Goal: Task Accomplishment & Management: Use online tool/utility

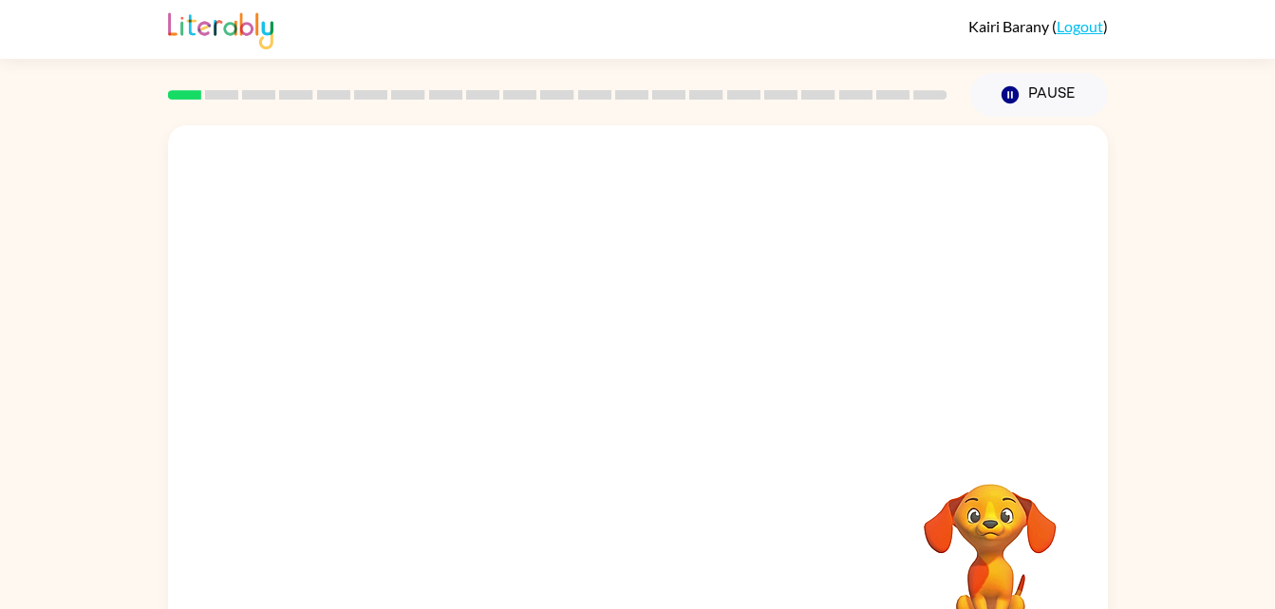
click at [982, 525] on video "Your browser must support playing .mp4 files to use Literably. Please try using…" at bounding box center [990, 550] width 190 height 190
click at [649, 385] on button "button" at bounding box center [638, 405] width 122 height 69
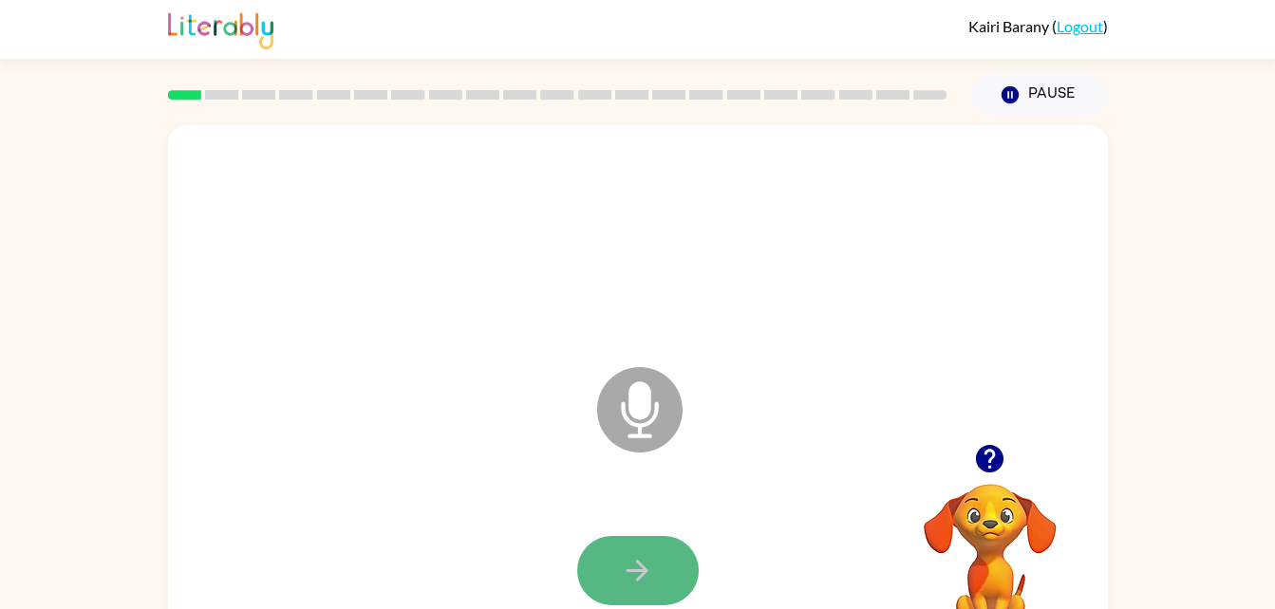
click at [629, 561] on icon "button" at bounding box center [637, 570] width 33 height 33
click at [672, 565] on button "button" at bounding box center [638, 570] width 122 height 69
click at [599, 553] on button "button" at bounding box center [638, 570] width 122 height 69
click at [665, 571] on button "button" at bounding box center [638, 570] width 122 height 69
click at [646, 528] on div at bounding box center [638, 572] width 902 height 156
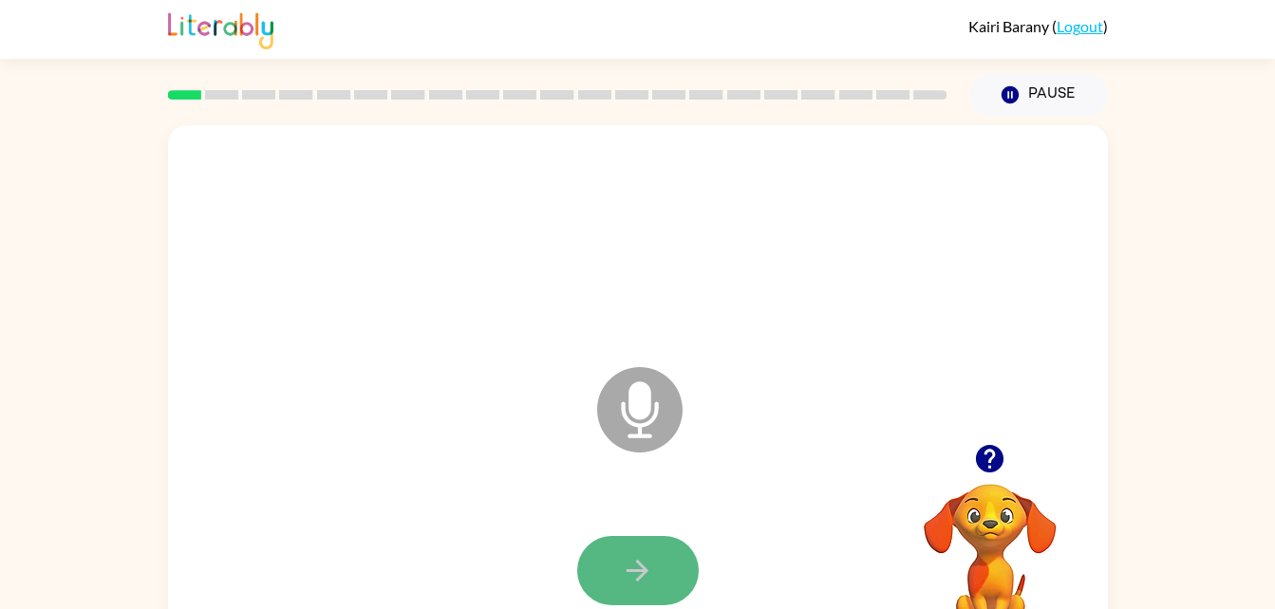
click at [675, 558] on button "button" at bounding box center [638, 570] width 122 height 69
click at [655, 553] on button "button" at bounding box center [638, 570] width 122 height 69
click at [635, 565] on icon "button" at bounding box center [637, 570] width 33 height 33
click at [637, 554] on icon "button" at bounding box center [637, 570] width 33 height 33
click at [645, 568] on icon "button" at bounding box center [638, 571] width 22 height 22
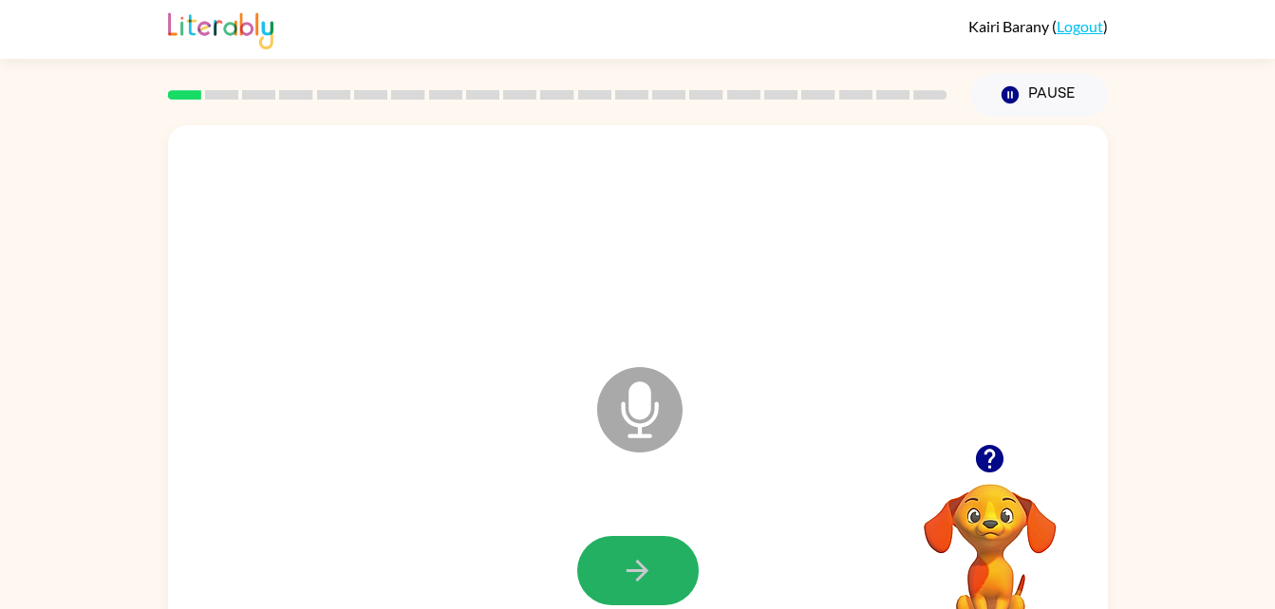
click at [642, 559] on icon "button" at bounding box center [637, 570] width 33 height 33
click at [642, 559] on div at bounding box center [638, 570] width 122 height 69
click at [646, 569] on icon "button" at bounding box center [637, 570] width 33 height 33
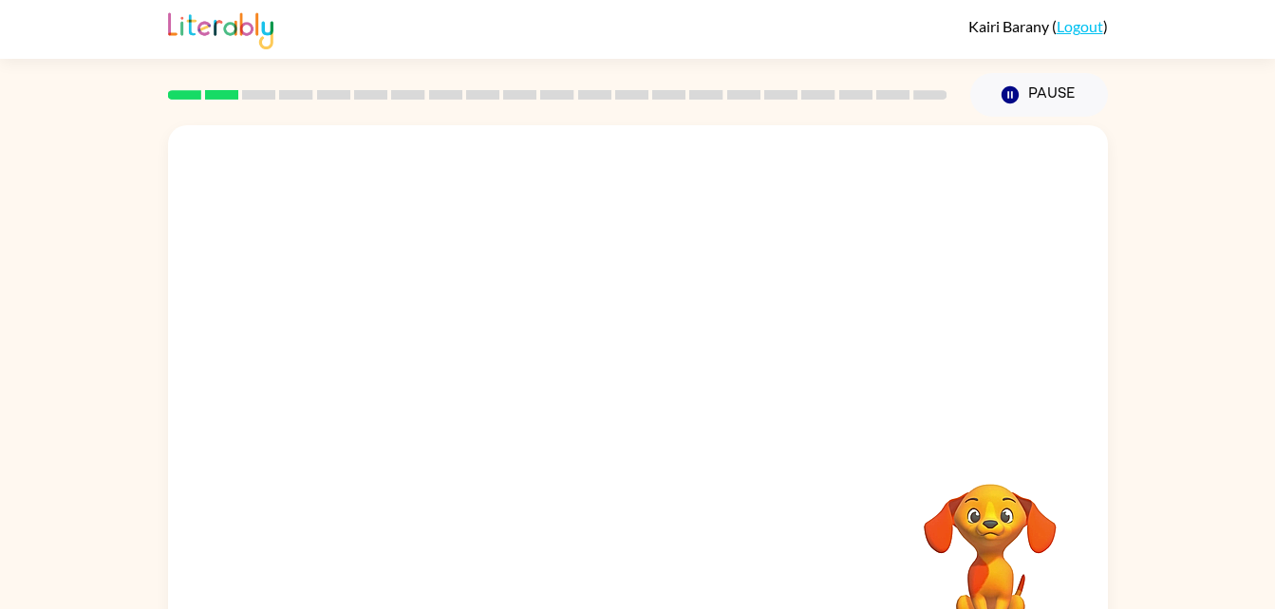
click at [793, 346] on div at bounding box center [592, 362] width 811 height 68
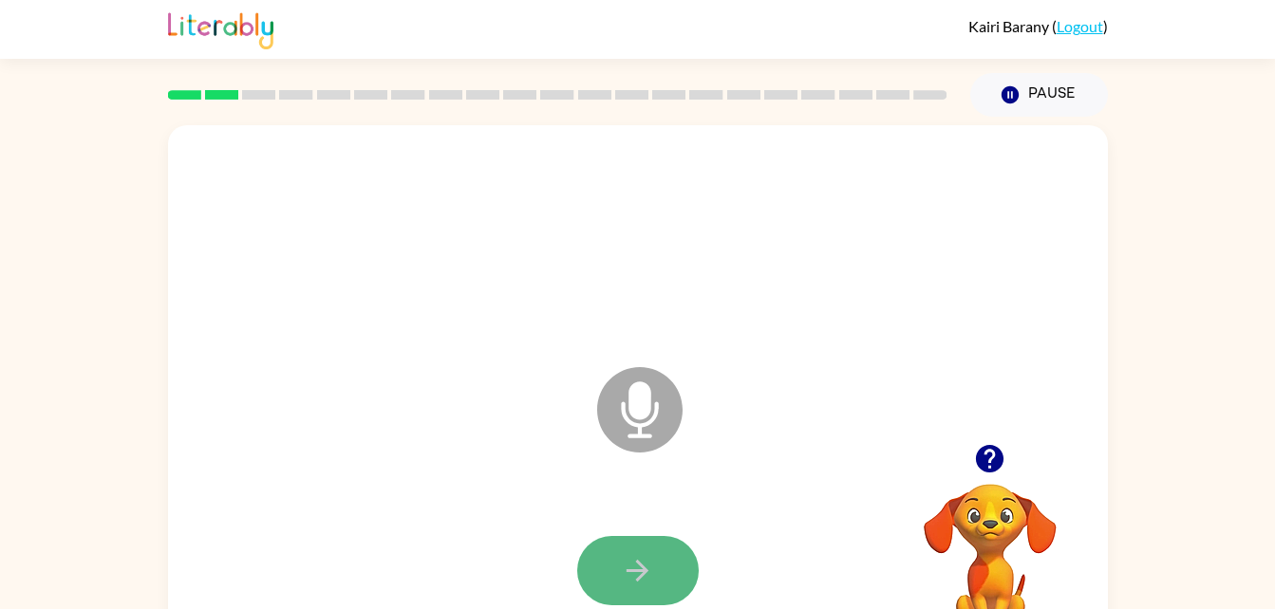
click at [646, 559] on icon "button" at bounding box center [637, 570] width 33 height 33
click at [633, 565] on icon "button" at bounding box center [637, 570] width 33 height 33
click at [658, 545] on button "button" at bounding box center [638, 570] width 122 height 69
drag, startPoint x: 671, startPoint y: 545, endPoint x: 679, endPoint y: 554, distance: 12.2
click at [679, 554] on button "button" at bounding box center [638, 570] width 122 height 69
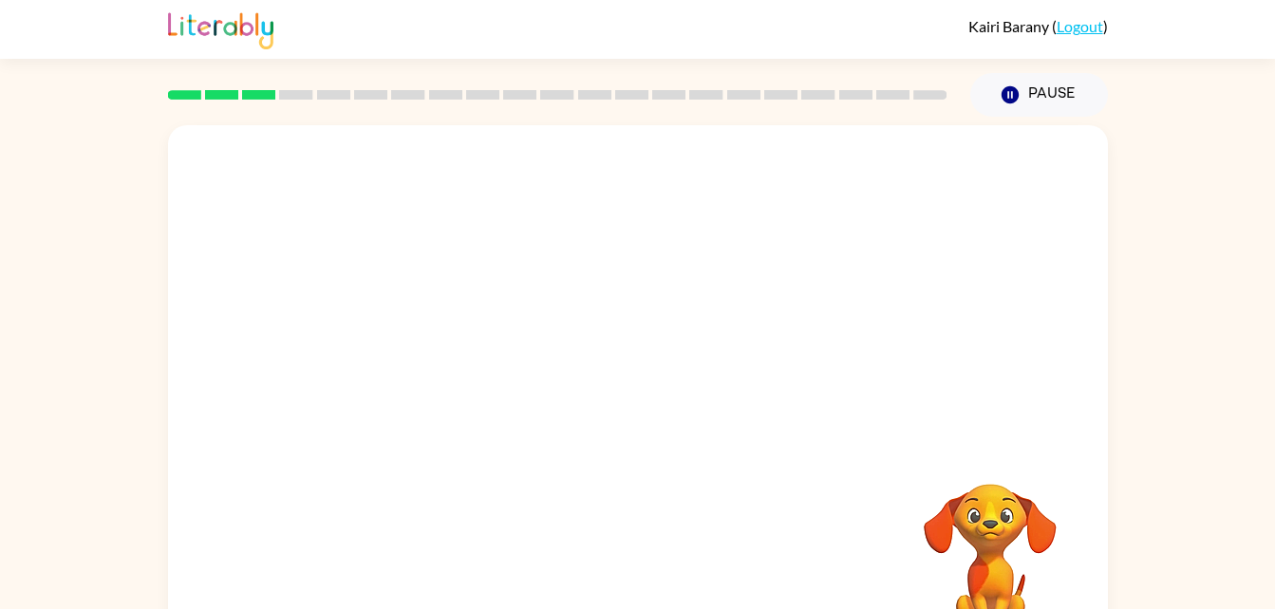
click at [753, 389] on div at bounding box center [638, 406] width 902 height 156
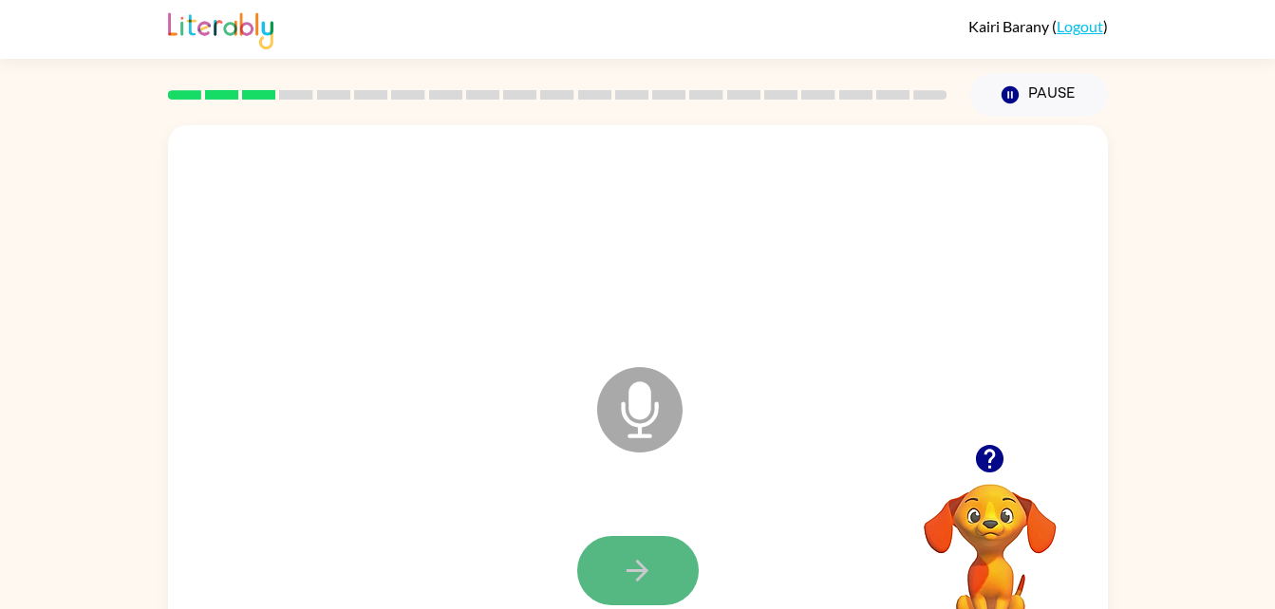
click at [640, 575] on icon "button" at bounding box center [637, 570] width 33 height 33
click at [664, 575] on button "button" at bounding box center [638, 570] width 122 height 69
click at [646, 549] on button "button" at bounding box center [638, 570] width 122 height 69
drag, startPoint x: 631, startPoint y: 564, endPoint x: 992, endPoint y: 346, distance: 421.7
click at [992, 346] on div "Microphone The Microphone is here when it is your turn to talk" at bounding box center [592, 362] width 811 height 68
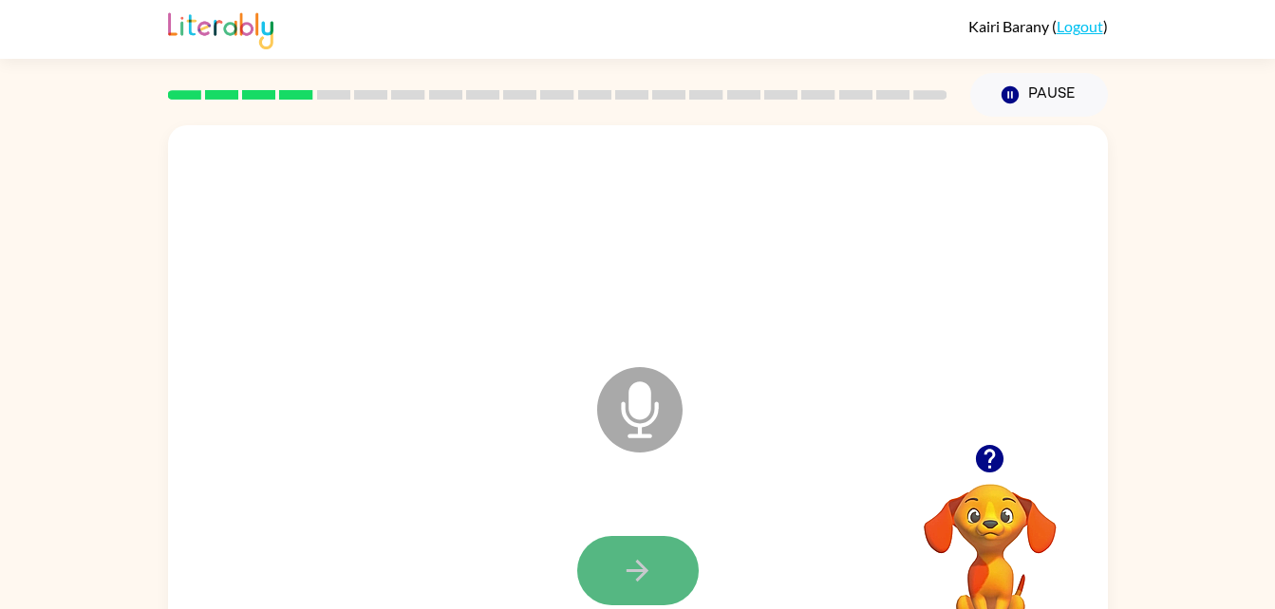
click at [619, 577] on button "button" at bounding box center [638, 570] width 122 height 69
click at [656, 562] on button "button" at bounding box center [638, 570] width 122 height 69
click at [663, 571] on button "button" at bounding box center [638, 570] width 122 height 69
click at [617, 544] on button "button" at bounding box center [638, 570] width 122 height 69
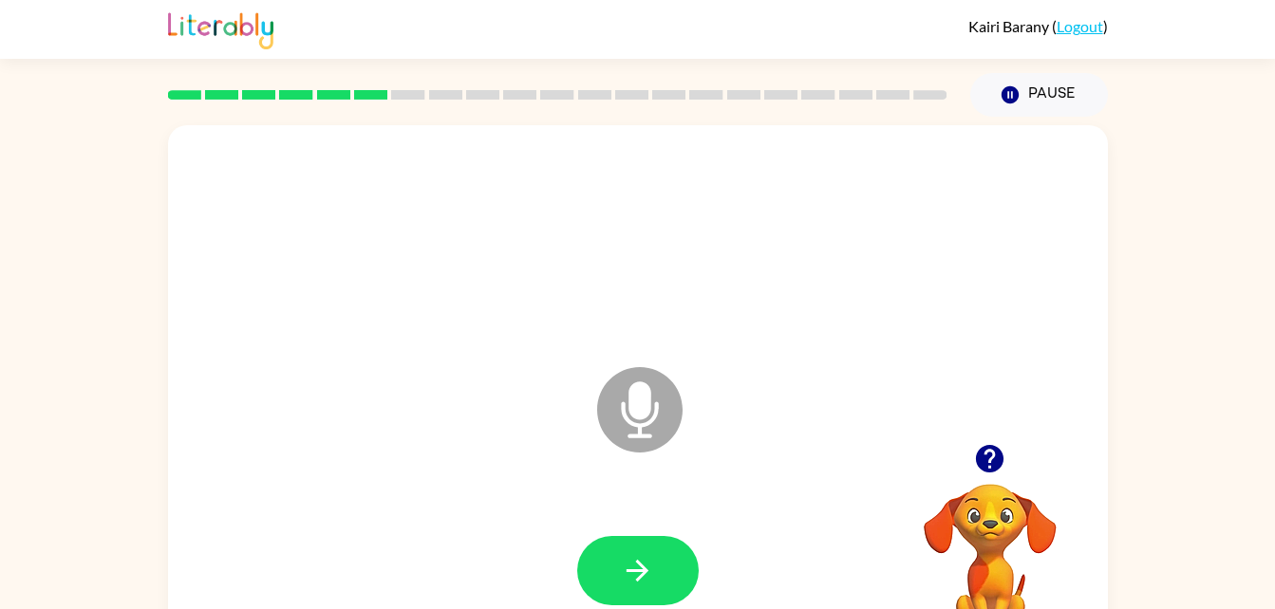
click at [619, 551] on div at bounding box center [638, 570] width 122 height 69
click at [619, 551] on button "button" at bounding box center [638, 570] width 122 height 69
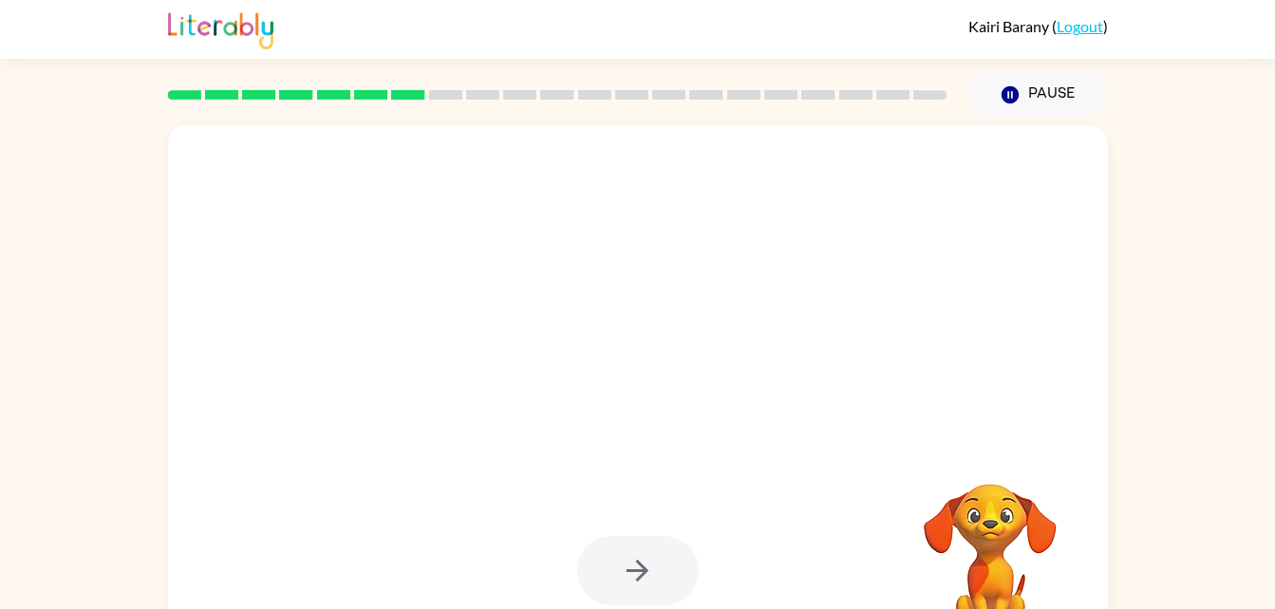
click at [642, 560] on div at bounding box center [638, 570] width 122 height 69
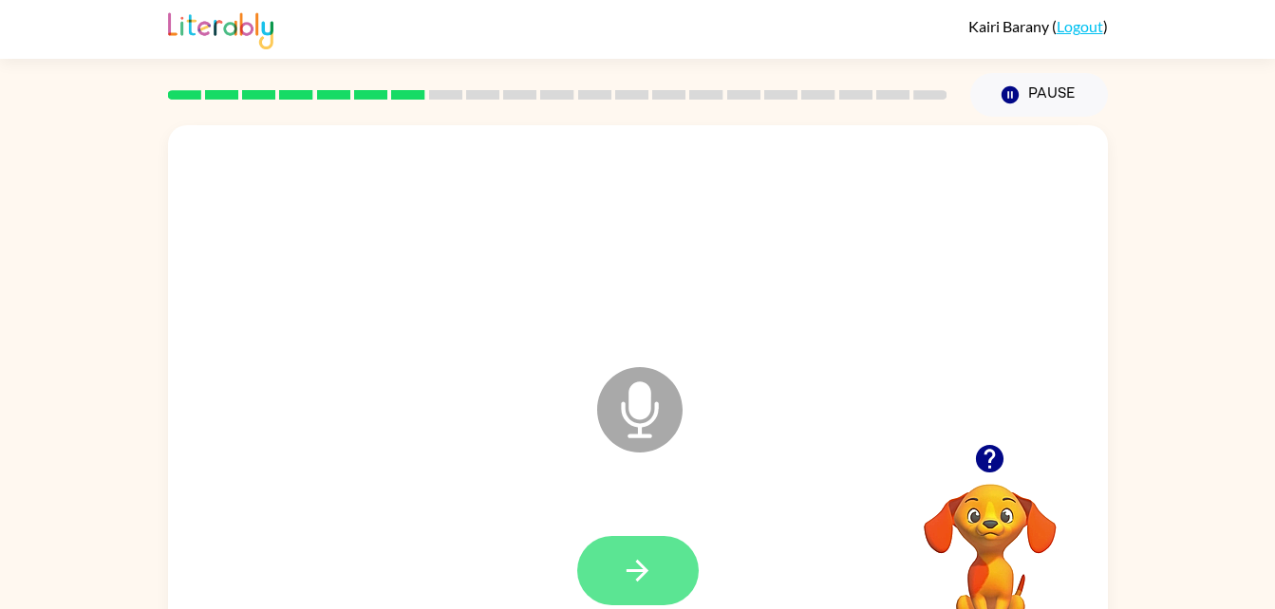
click at [638, 583] on icon "button" at bounding box center [637, 570] width 33 height 33
click at [628, 545] on button "button" at bounding box center [638, 570] width 122 height 69
click at [643, 559] on icon "button" at bounding box center [637, 570] width 33 height 33
click at [664, 564] on button "button" at bounding box center [638, 570] width 122 height 69
click at [631, 550] on button "button" at bounding box center [638, 570] width 122 height 69
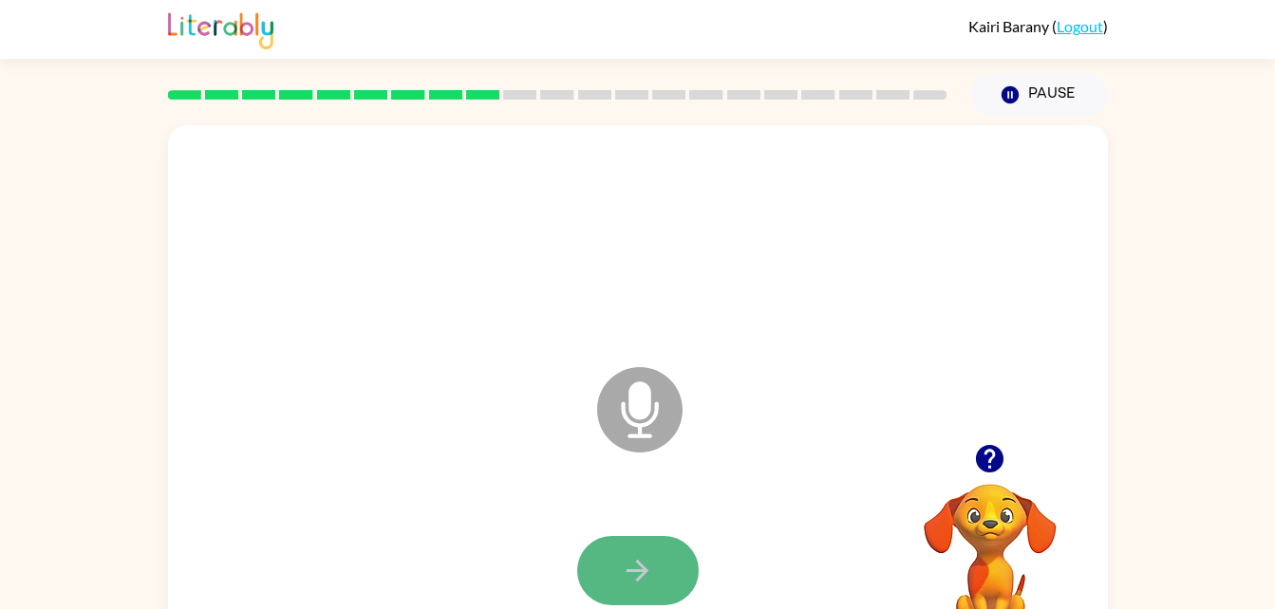
click at [658, 536] on button "button" at bounding box center [638, 570] width 122 height 69
click at [666, 554] on button "button" at bounding box center [638, 570] width 122 height 69
click at [612, 552] on button "button" at bounding box center [638, 570] width 122 height 69
click at [649, 550] on button "button" at bounding box center [638, 570] width 122 height 69
click at [629, 545] on button "button" at bounding box center [638, 570] width 122 height 69
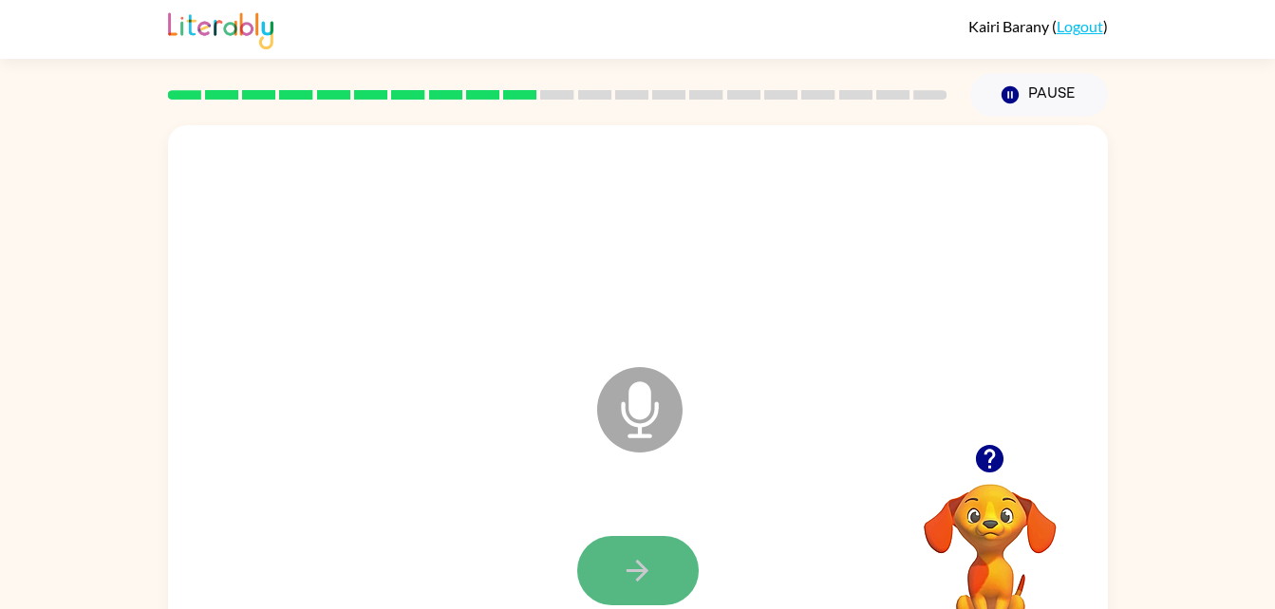
click at [627, 545] on button "button" at bounding box center [638, 570] width 122 height 69
click at [621, 560] on icon "button" at bounding box center [637, 570] width 33 height 33
click at [649, 591] on button "button" at bounding box center [638, 570] width 122 height 69
click at [656, 567] on button "button" at bounding box center [638, 570] width 122 height 69
click at [646, 559] on icon "button" at bounding box center [637, 570] width 33 height 33
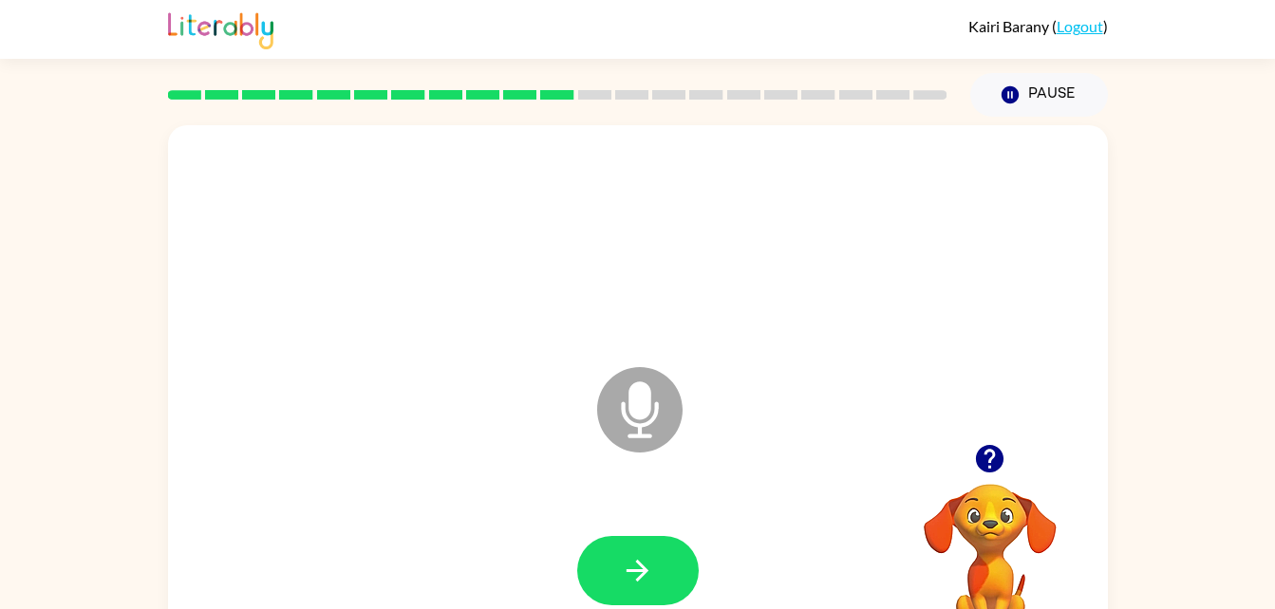
click at [626, 573] on icon "button" at bounding box center [637, 570] width 33 height 33
click at [616, 566] on button "button" at bounding box center [638, 570] width 122 height 69
click at [651, 594] on button "button" at bounding box center [638, 570] width 122 height 69
click at [646, 564] on icon "button" at bounding box center [637, 570] width 33 height 33
click at [616, 569] on button "button" at bounding box center [638, 570] width 122 height 69
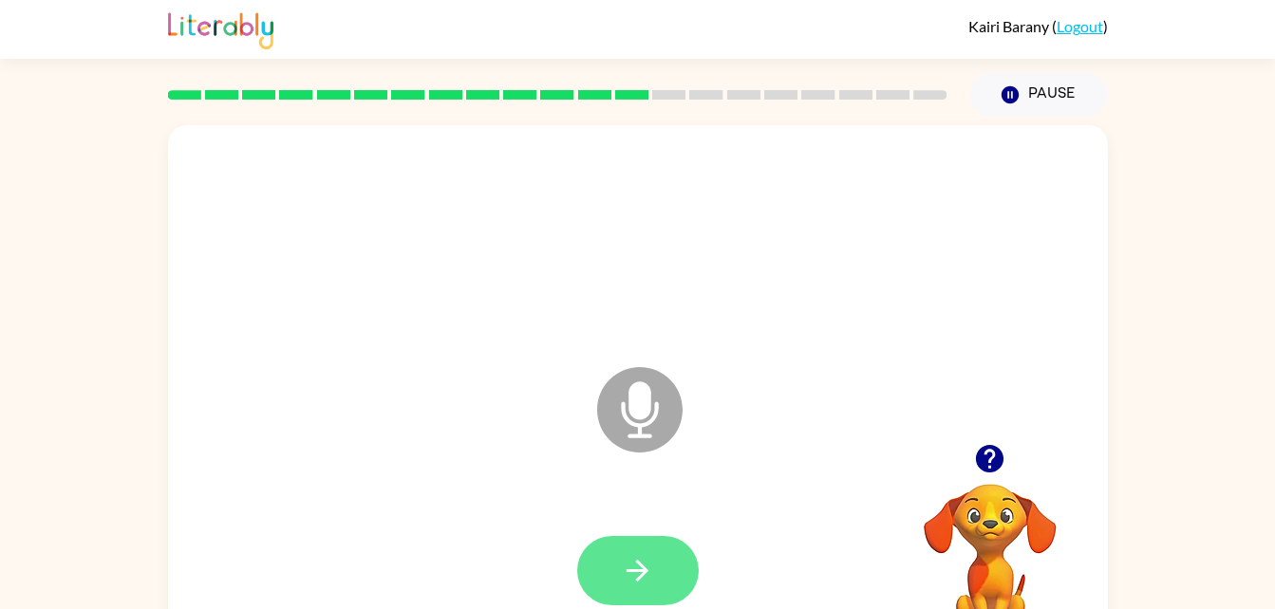
click at [640, 566] on icon "button" at bounding box center [638, 571] width 22 height 22
click at [664, 578] on button "button" at bounding box center [638, 570] width 122 height 69
click at [646, 563] on icon "button" at bounding box center [637, 570] width 33 height 33
click at [651, 568] on icon "button" at bounding box center [637, 570] width 33 height 33
click at [614, 558] on button "button" at bounding box center [638, 570] width 122 height 69
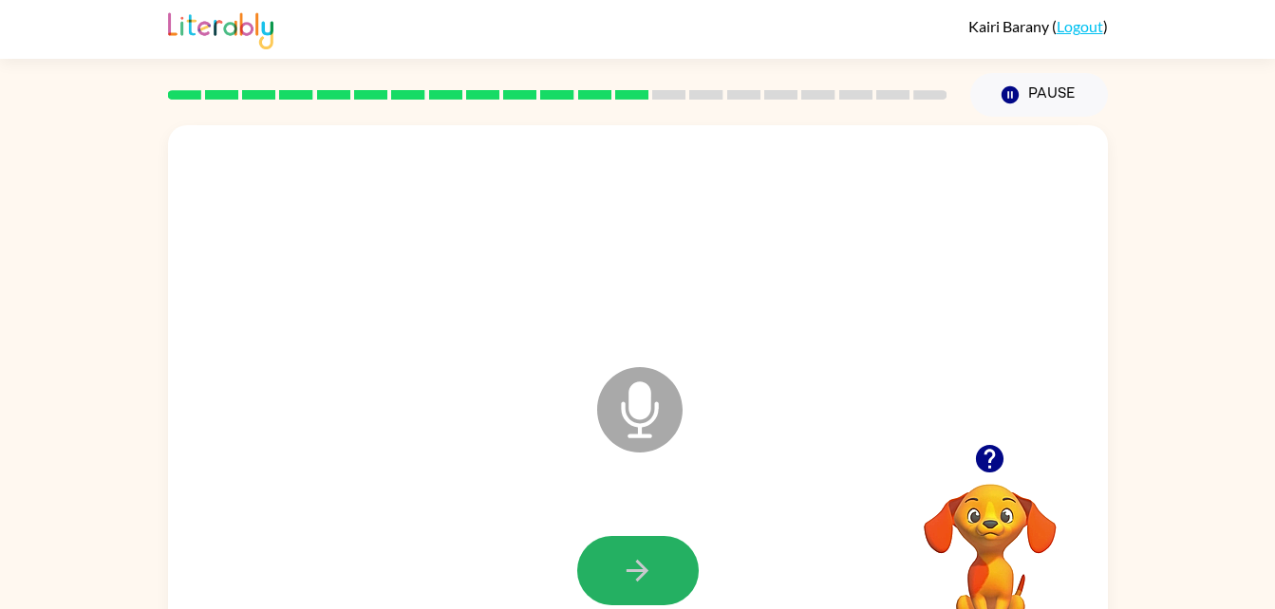
click at [659, 562] on button "button" at bounding box center [638, 570] width 122 height 69
click at [659, 553] on button "button" at bounding box center [638, 570] width 122 height 69
click at [633, 567] on icon "button" at bounding box center [637, 570] width 33 height 33
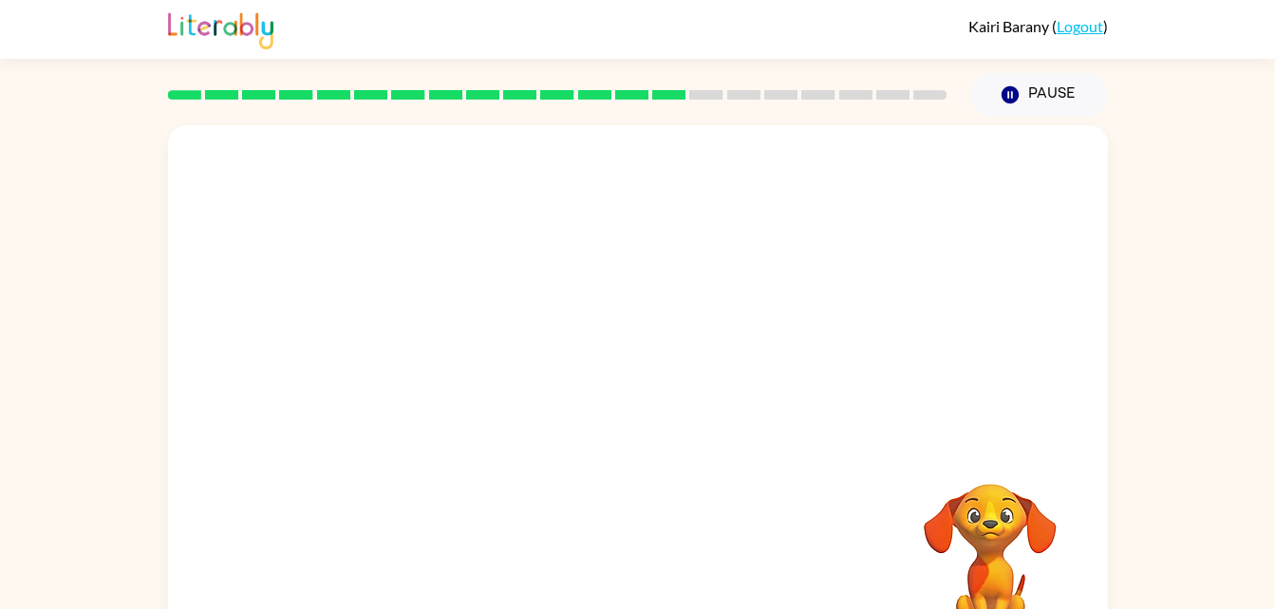
click at [776, 372] on div at bounding box center [638, 406] width 902 height 156
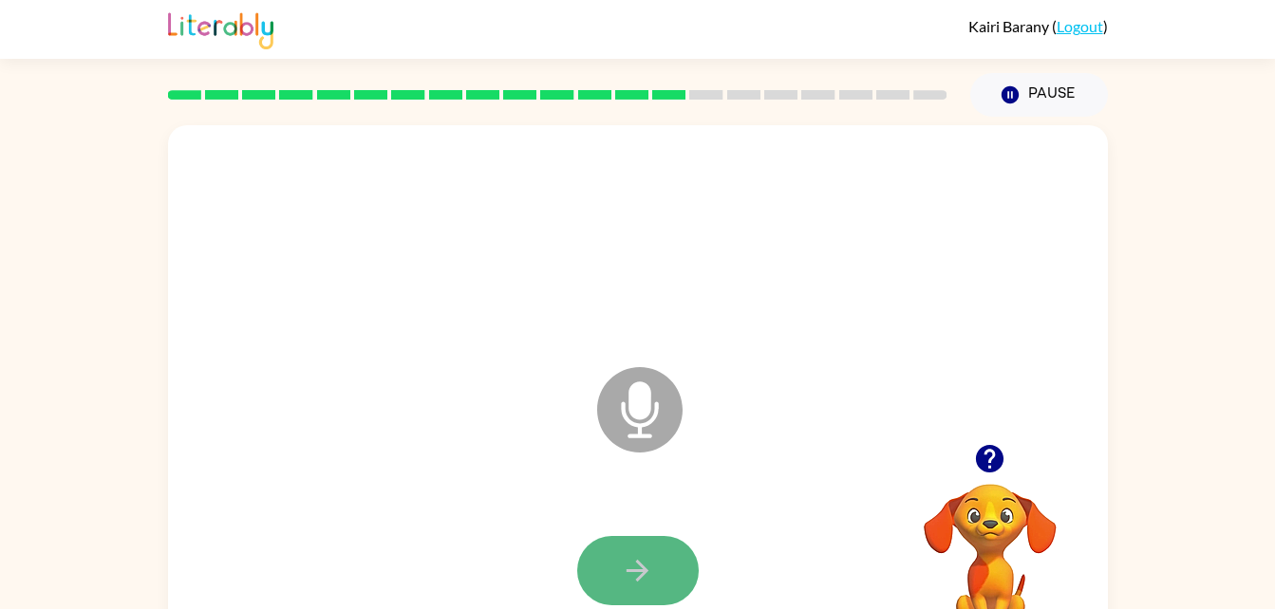
click at [663, 574] on button "button" at bounding box center [638, 570] width 122 height 69
click at [671, 573] on button "button" at bounding box center [638, 570] width 122 height 69
click at [656, 564] on button "button" at bounding box center [638, 570] width 122 height 69
click at [633, 585] on icon "button" at bounding box center [637, 570] width 33 height 33
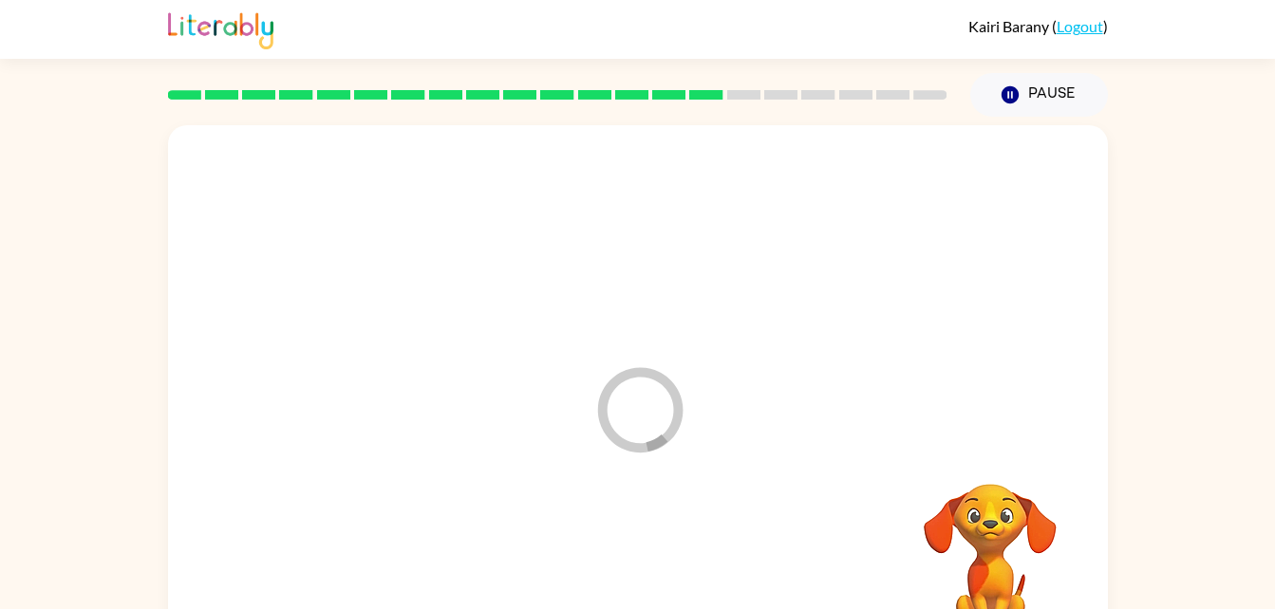
click at [784, 379] on div "Loader Your response is being sent to our graders" at bounding box center [592, 362] width 811 height 68
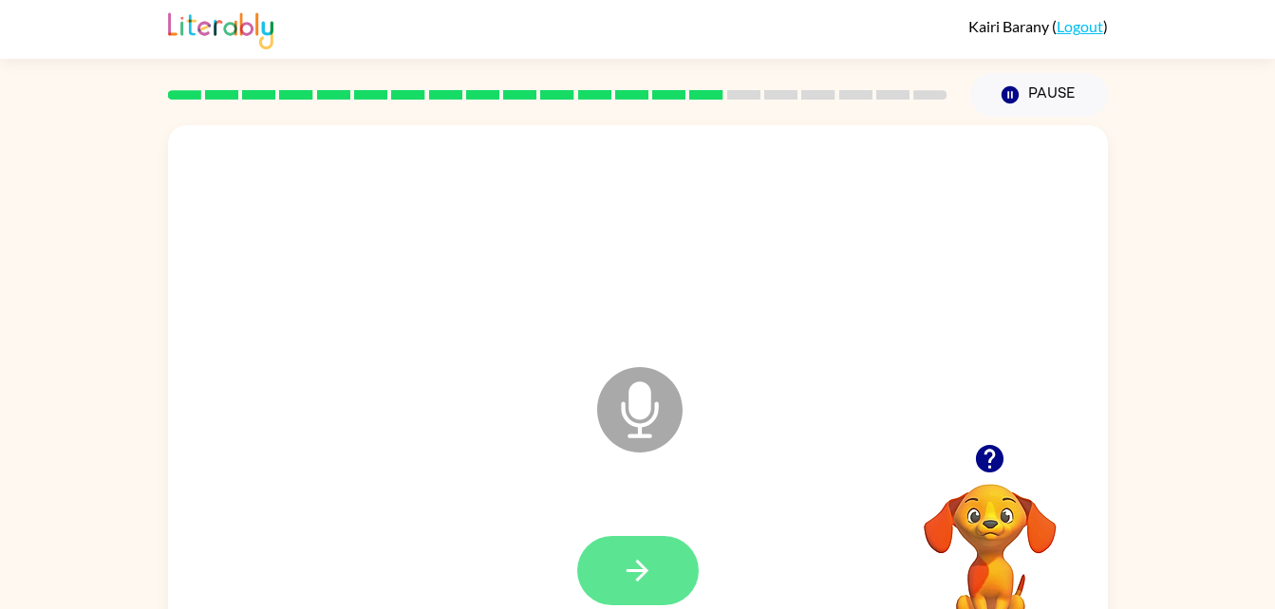
click at [655, 571] on button "button" at bounding box center [638, 570] width 122 height 69
click at [628, 570] on icon "button" at bounding box center [638, 571] width 22 height 22
click at [640, 568] on icon "button" at bounding box center [637, 570] width 33 height 33
click at [603, 584] on button "button" at bounding box center [638, 570] width 122 height 69
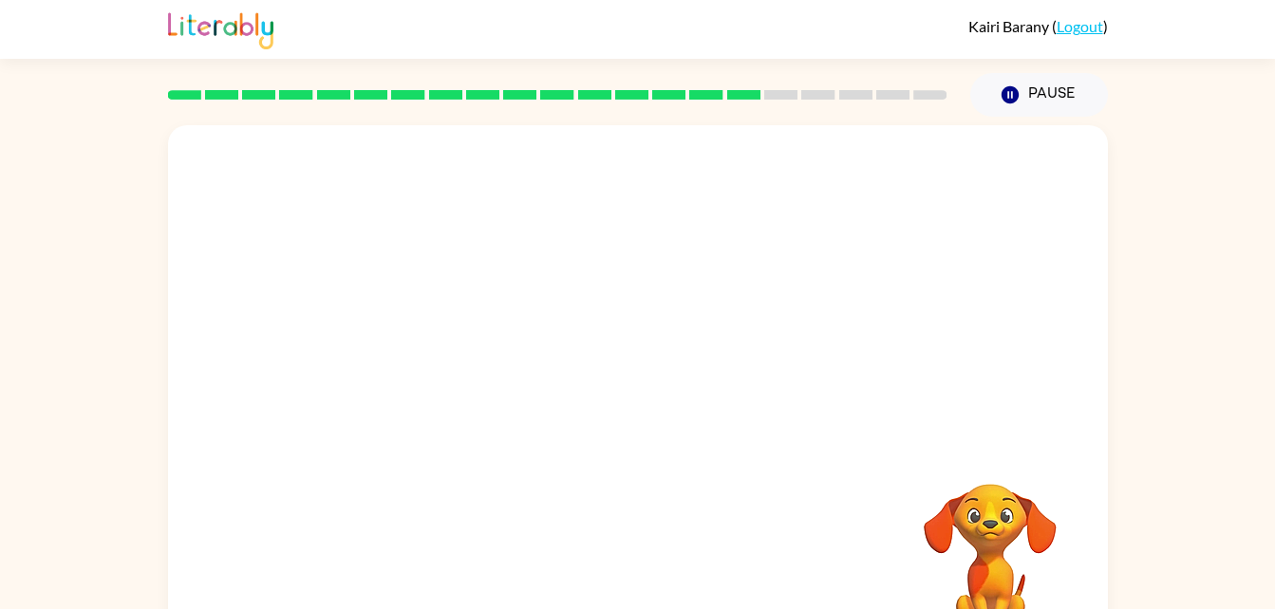
click at [755, 400] on div at bounding box center [638, 406] width 902 height 156
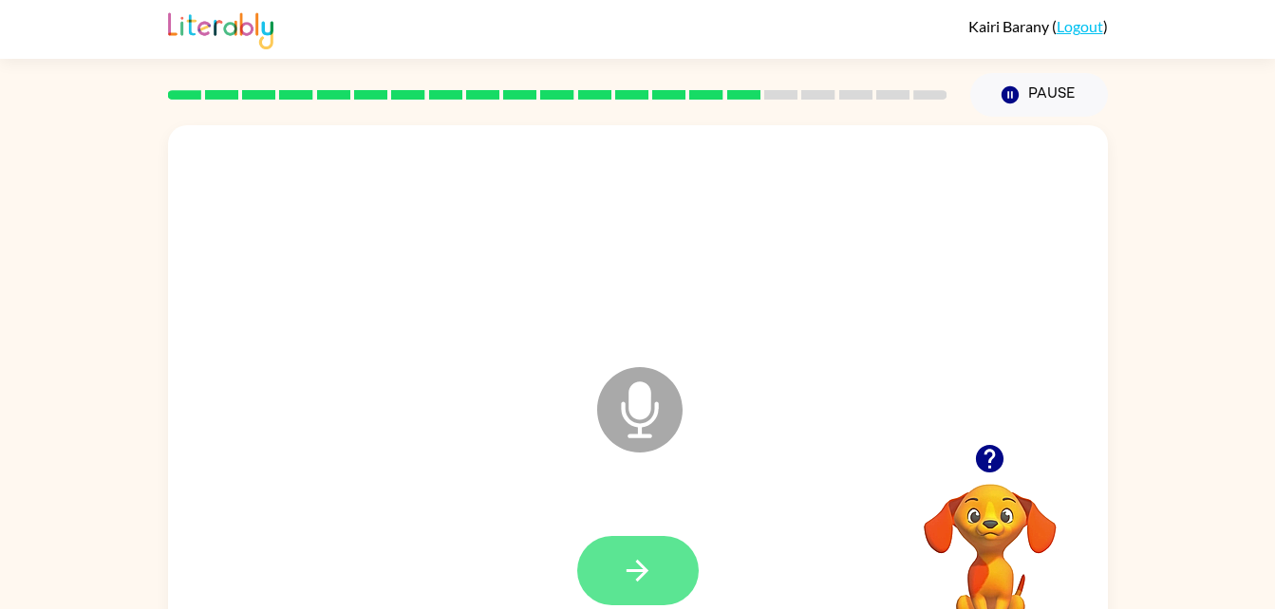
click at [623, 562] on icon "button" at bounding box center [637, 570] width 33 height 33
click at [639, 546] on div at bounding box center [638, 572] width 902 height 156
click at [684, 552] on button "button" at bounding box center [638, 570] width 122 height 69
click at [618, 561] on button "button" at bounding box center [638, 570] width 122 height 69
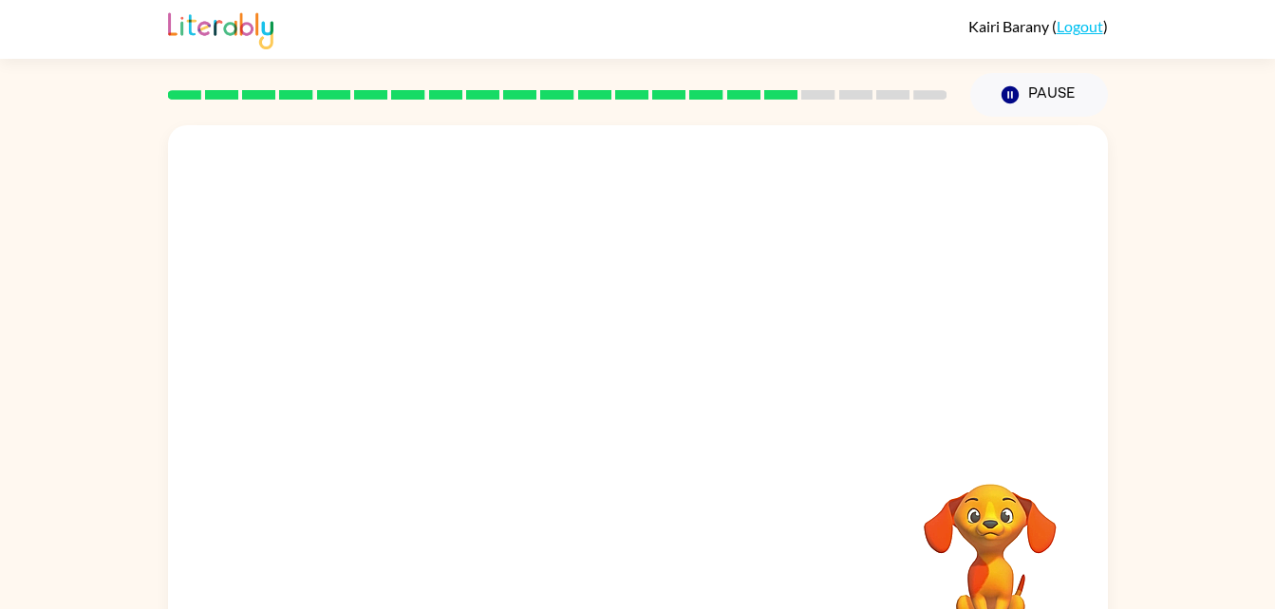
click at [981, 522] on video "Your browser must support playing .mp4 files to use Literably. Please try using…" at bounding box center [990, 550] width 190 height 190
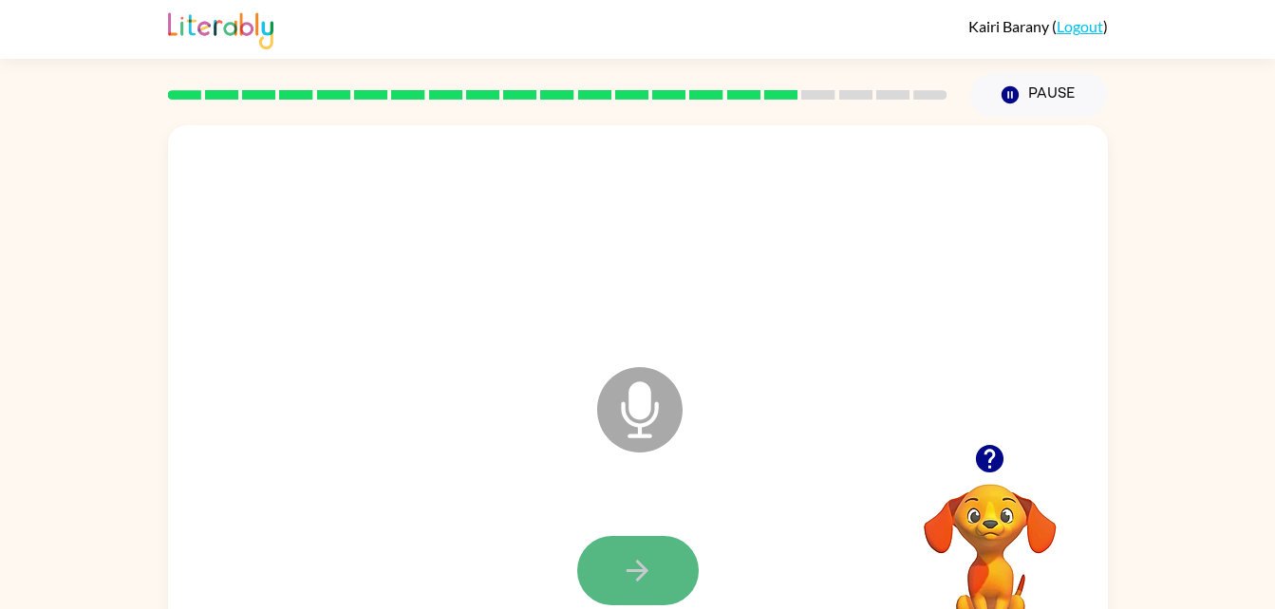
click at [658, 567] on button "button" at bounding box center [638, 570] width 122 height 69
click at [639, 554] on icon "button" at bounding box center [637, 570] width 33 height 33
click at [658, 565] on button "button" at bounding box center [638, 570] width 122 height 69
click at [645, 552] on button "button" at bounding box center [638, 570] width 122 height 69
click at [626, 569] on icon "button" at bounding box center [637, 570] width 33 height 33
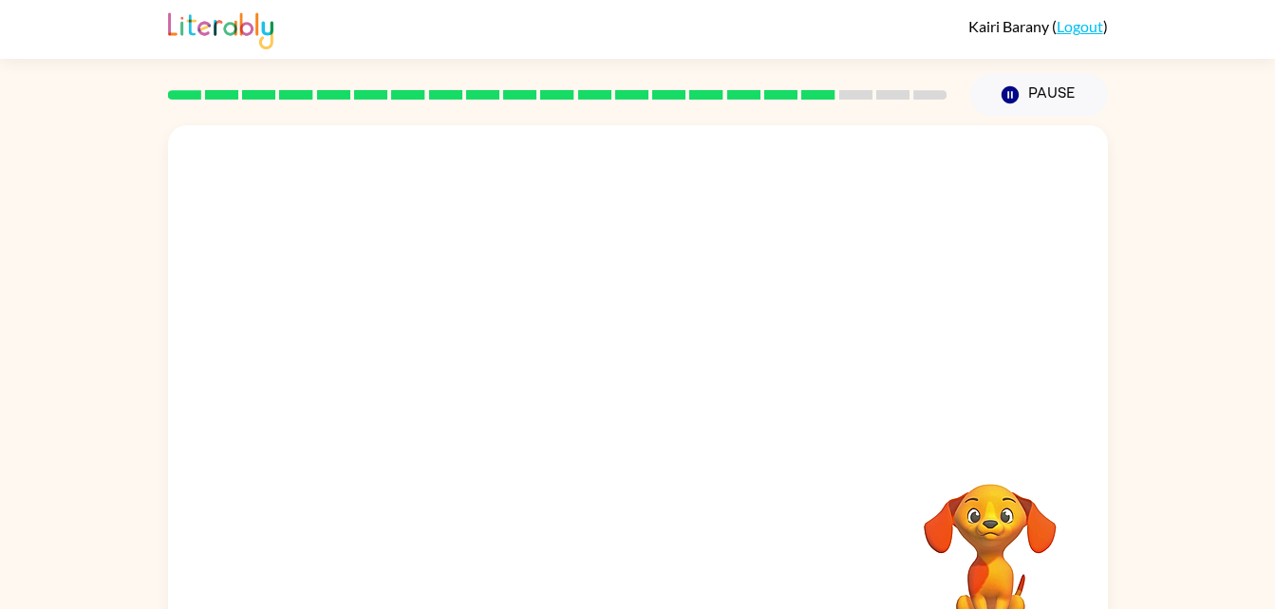
click at [771, 416] on div at bounding box center [638, 396] width 940 height 542
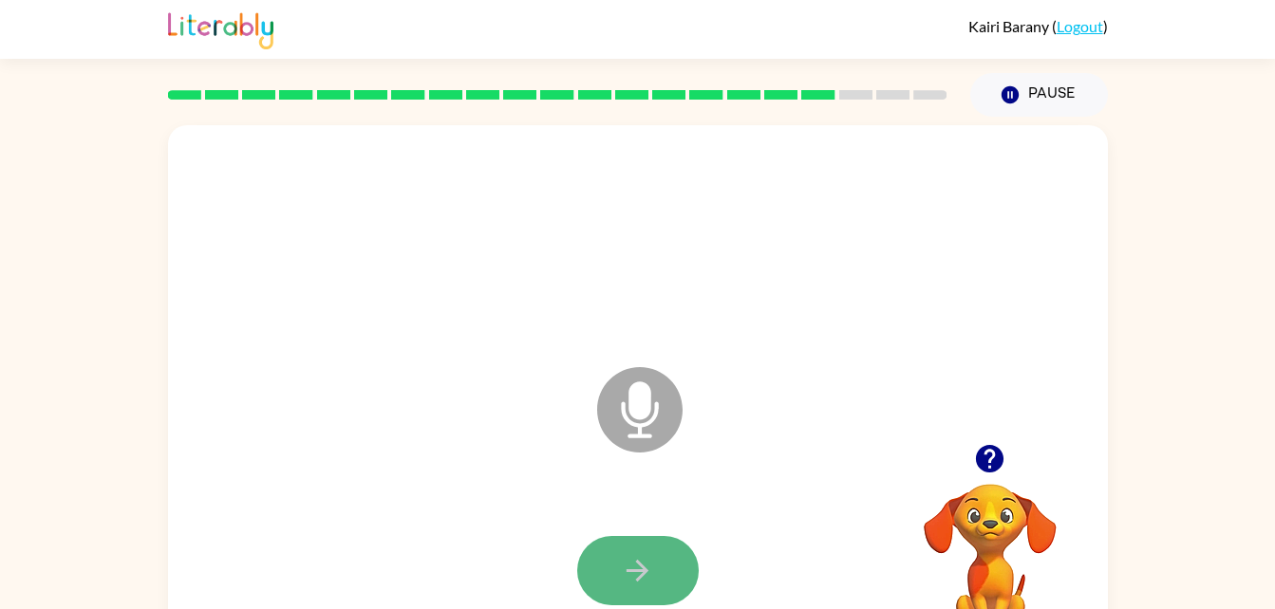
click at [642, 545] on button "button" at bounding box center [638, 570] width 122 height 69
click at [628, 547] on button "button" at bounding box center [638, 570] width 122 height 69
click at [634, 583] on icon "button" at bounding box center [637, 570] width 33 height 33
click at [648, 574] on icon "button" at bounding box center [637, 570] width 33 height 33
click at [642, 555] on icon "button" at bounding box center [637, 570] width 33 height 33
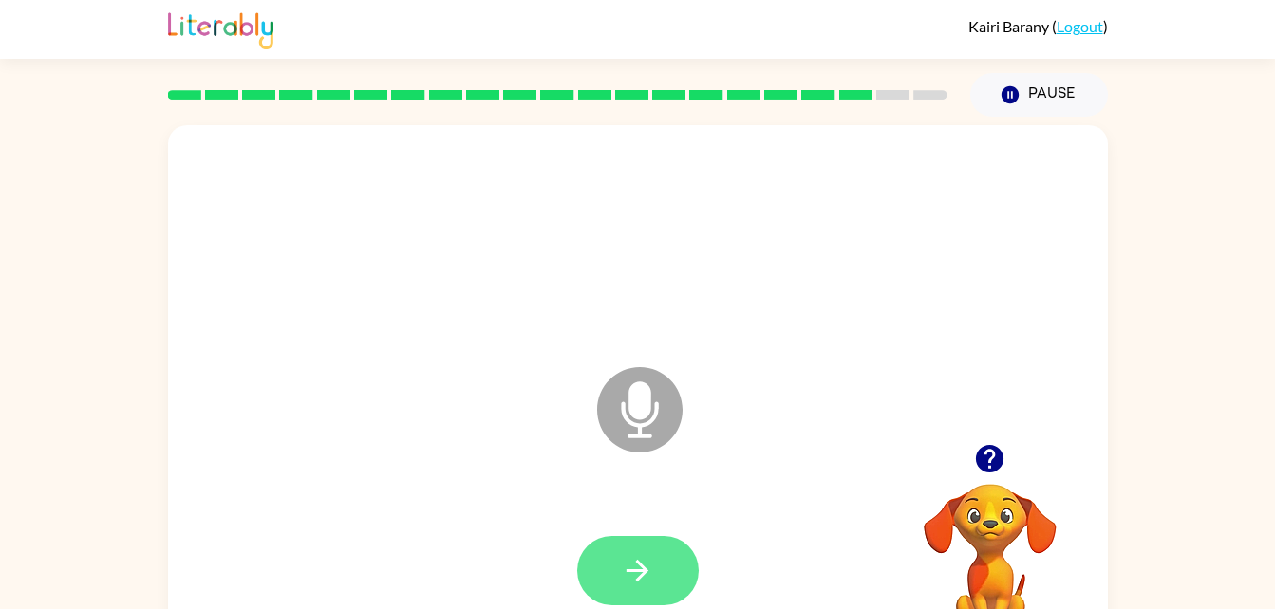
click at [644, 556] on icon "button" at bounding box center [637, 570] width 33 height 33
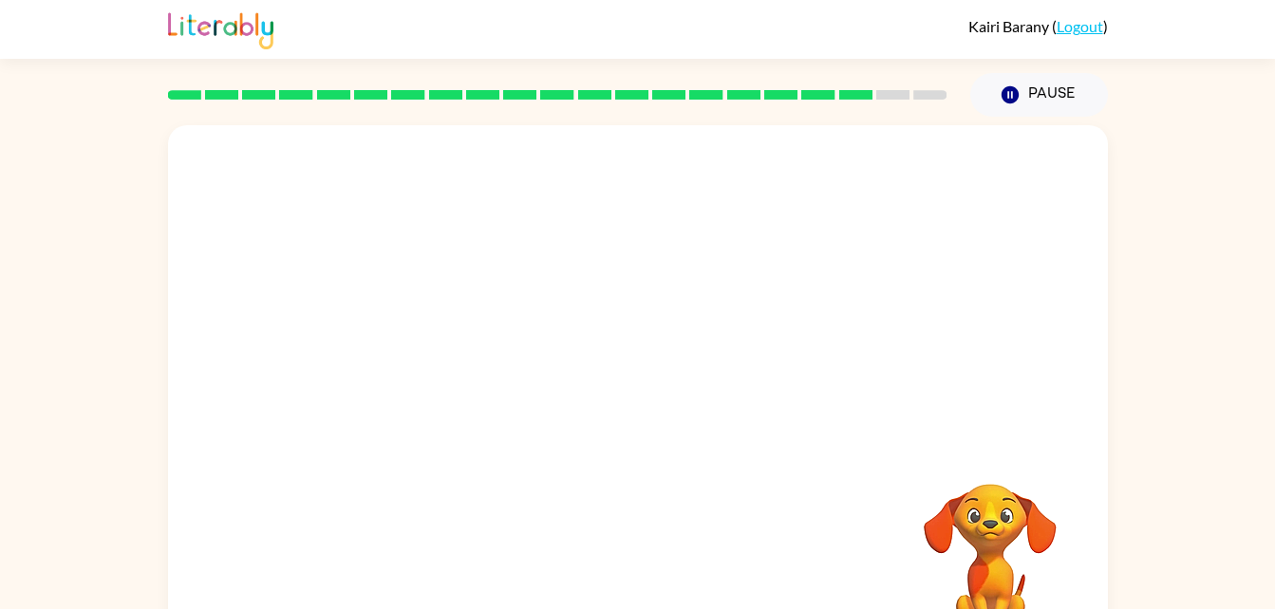
click at [970, 508] on video "Your browser must support playing .mp4 files to use Literably. Please try using…" at bounding box center [990, 550] width 190 height 190
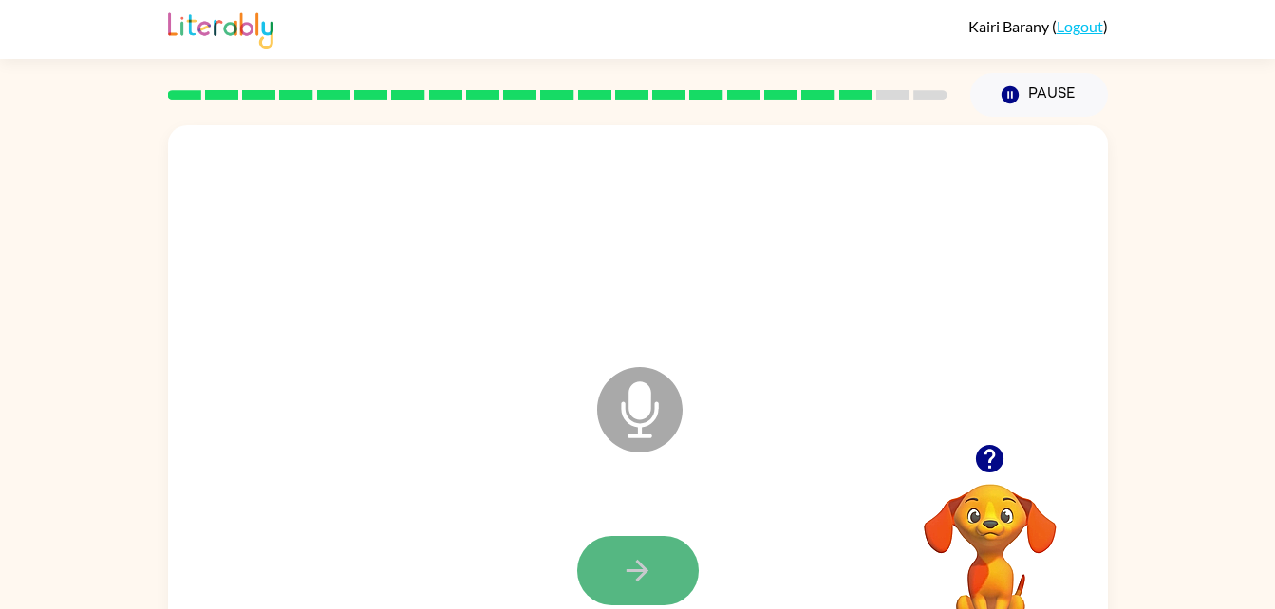
click at [629, 564] on icon "button" at bounding box center [637, 570] width 33 height 33
click at [633, 569] on icon "button" at bounding box center [637, 570] width 33 height 33
click at [654, 556] on button "button" at bounding box center [638, 570] width 122 height 69
click at [640, 570] on icon "button" at bounding box center [638, 571] width 22 height 22
click at [651, 583] on icon "button" at bounding box center [637, 570] width 33 height 33
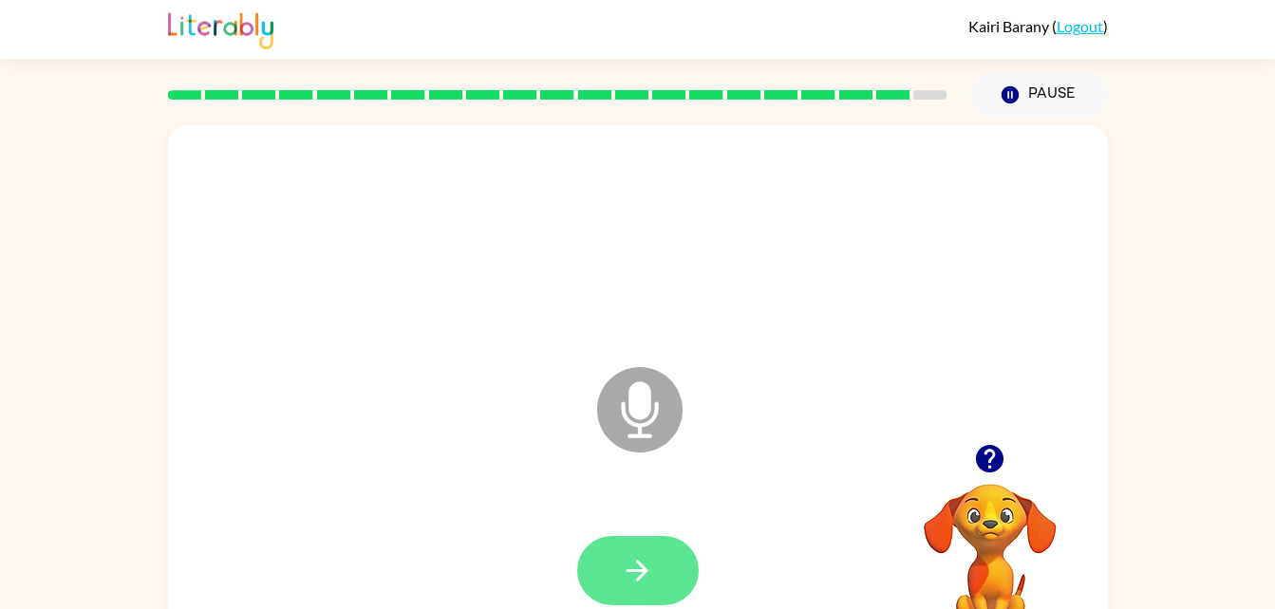
click at [632, 545] on button "button" at bounding box center [638, 570] width 122 height 69
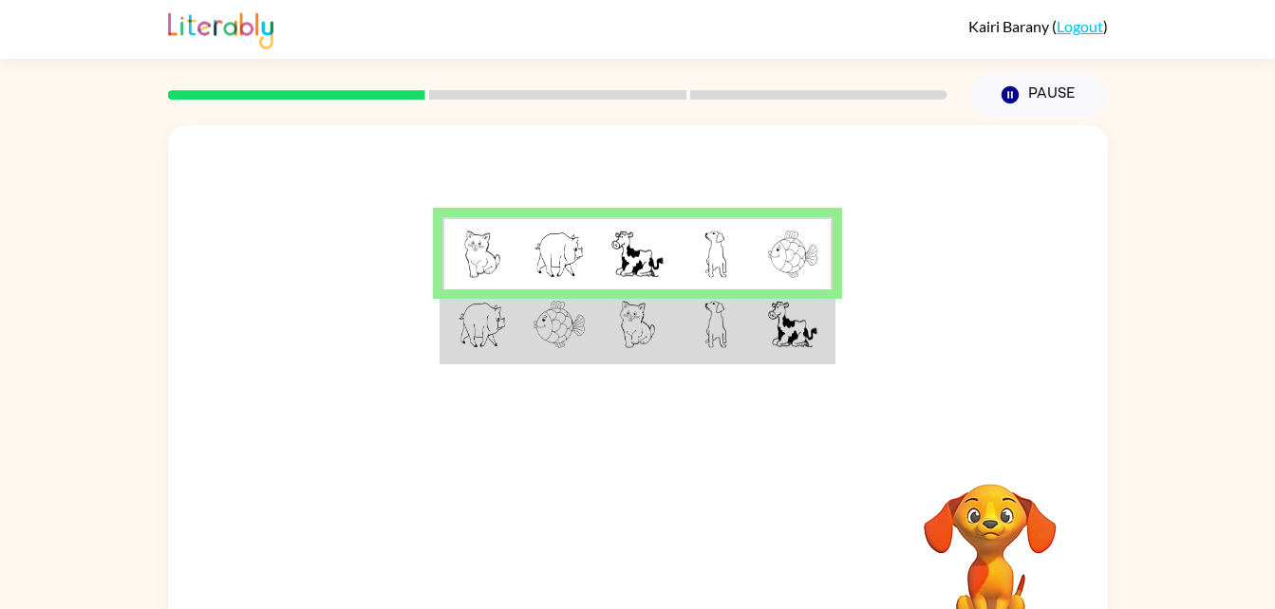
click at [500, 355] on td at bounding box center [481, 326] width 78 height 73
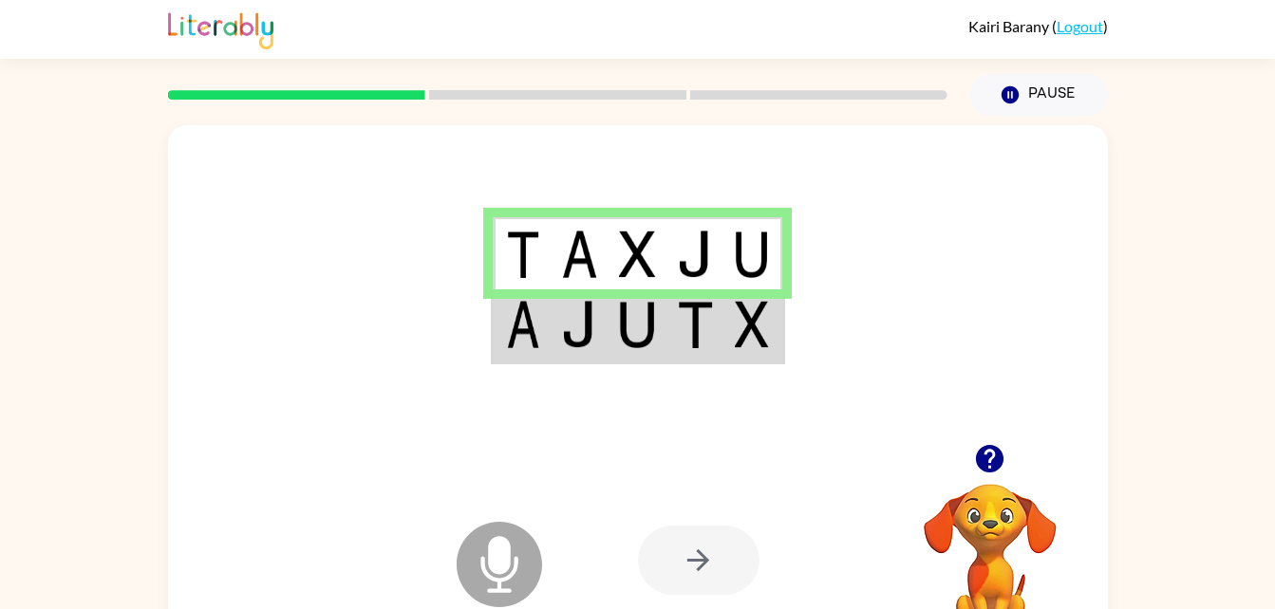
click at [528, 341] on img at bounding box center [523, 324] width 34 height 47
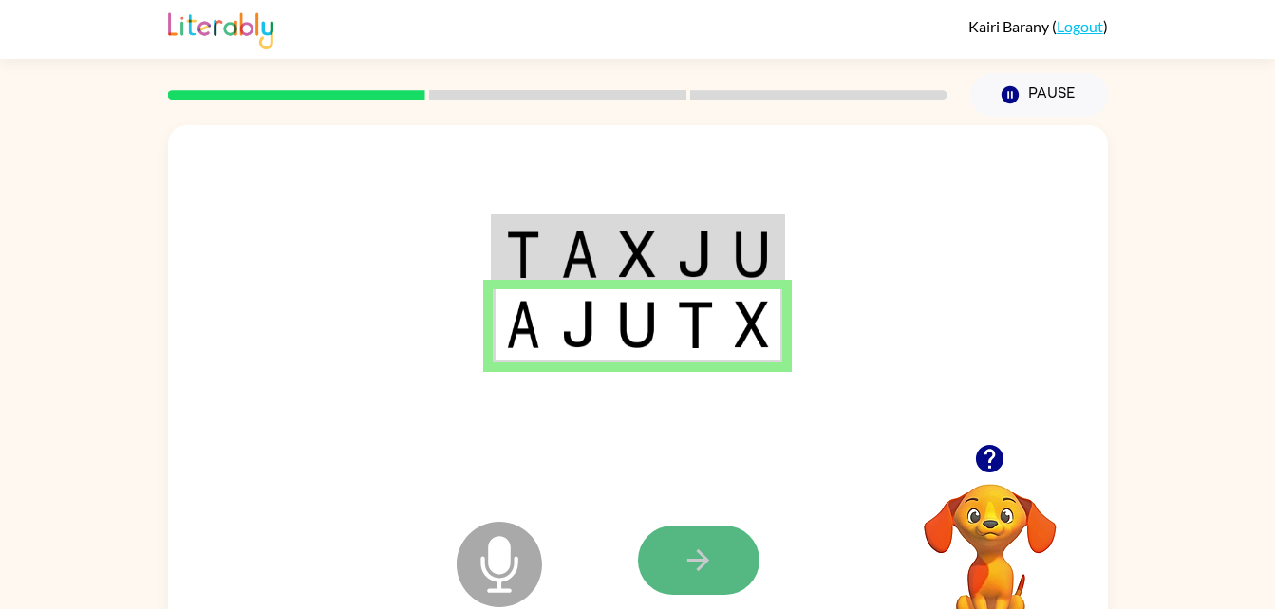
click at [678, 572] on button "button" at bounding box center [699, 560] width 122 height 69
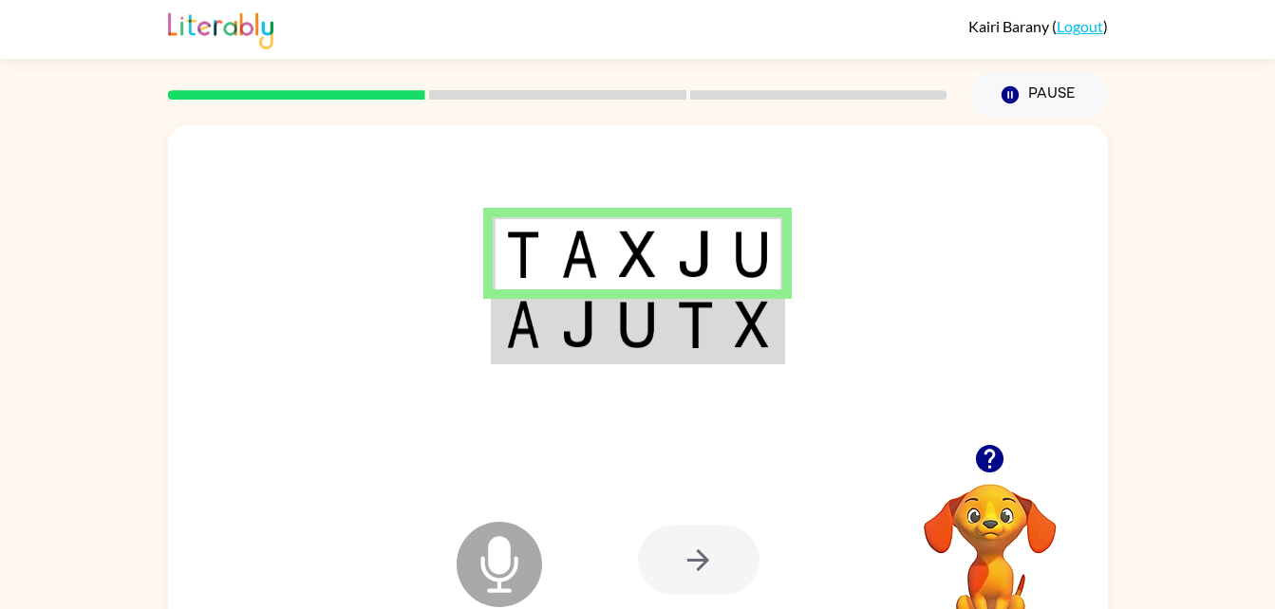
click at [586, 362] on td at bounding box center [580, 326] width 58 height 73
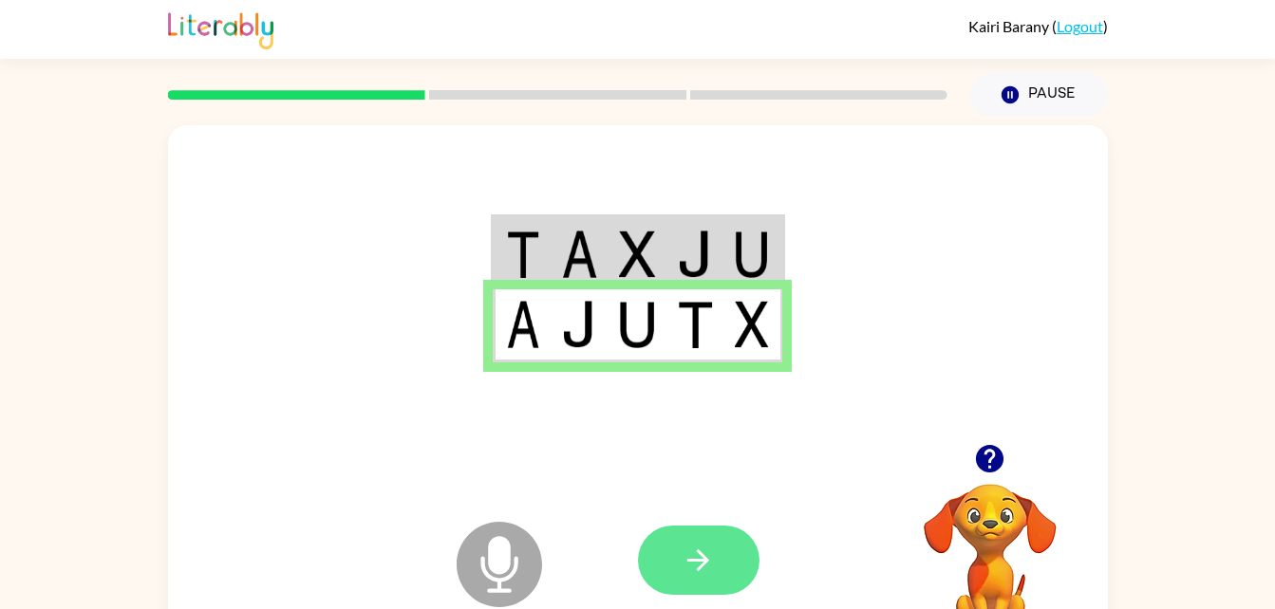
click at [703, 563] on icon "button" at bounding box center [698, 560] width 33 height 33
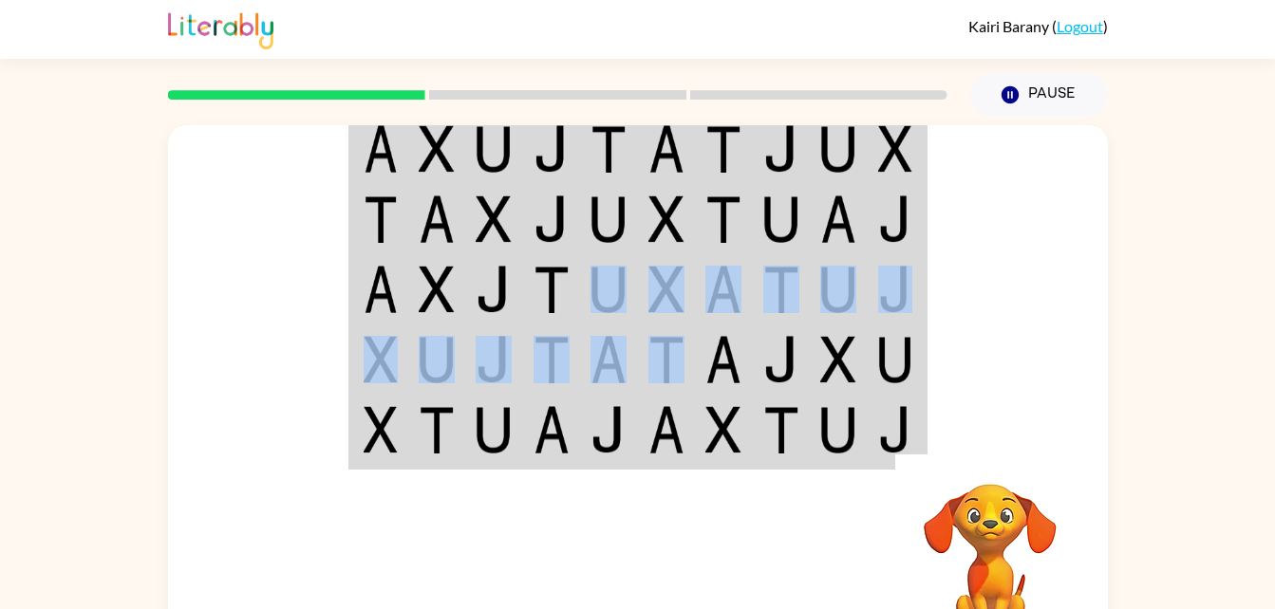
drag, startPoint x: 628, startPoint y: 307, endPoint x: 657, endPoint y: 380, distance: 78.5
click at [657, 380] on tbody at bounding box center [637, 290] width 574 height 356
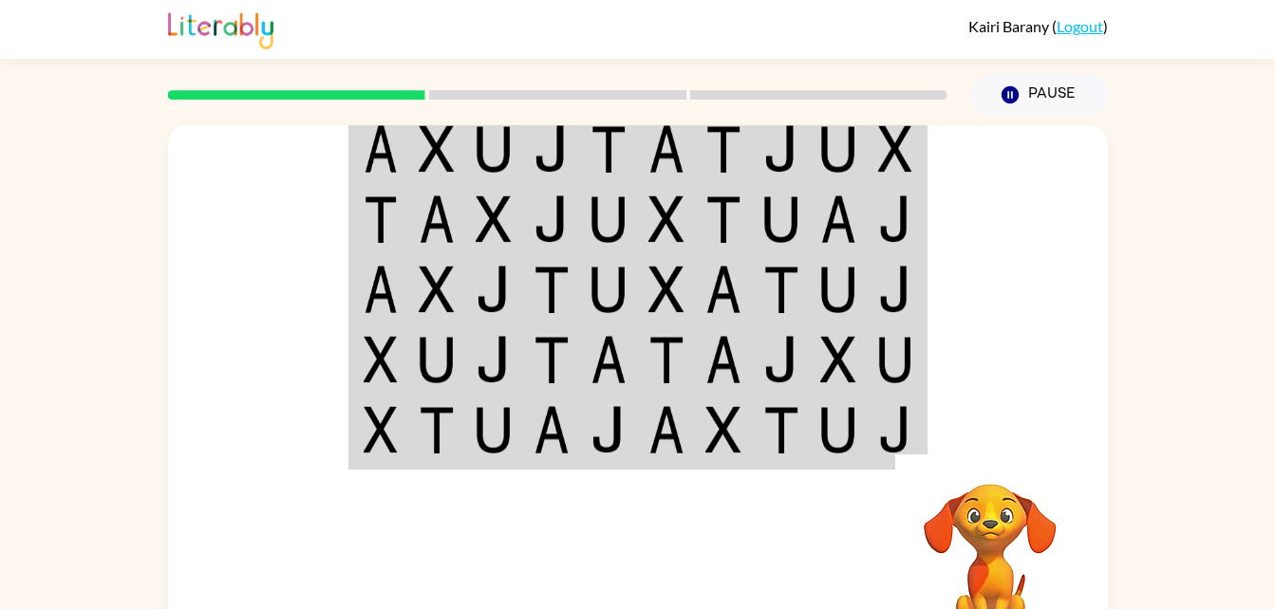
drag, startPoint x: 657, startPoint y: 380, endPoint x: 700, endPoint y: 418, distance: 57.2
click at [700, 418] on td at bounding box center [724, 431] width 58 height 73
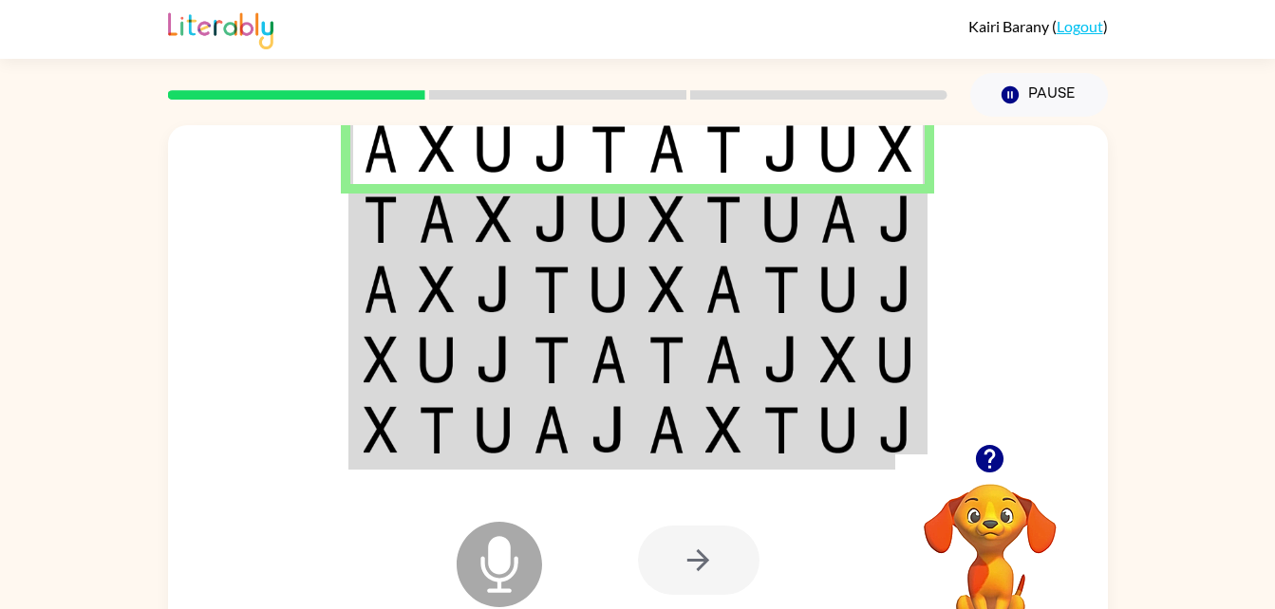
click at [422, 246] on td at bounding box center [437, 219] width 58 height 70
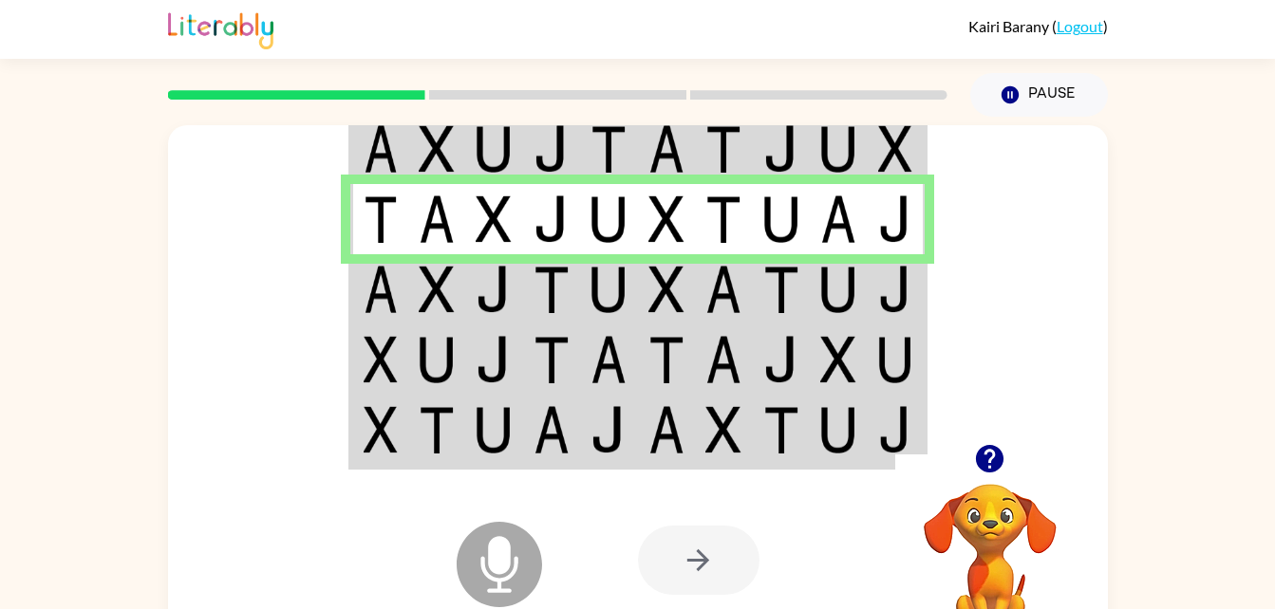
click at [500, 294] on img at bounding box center [494, 289] width 36 height 47
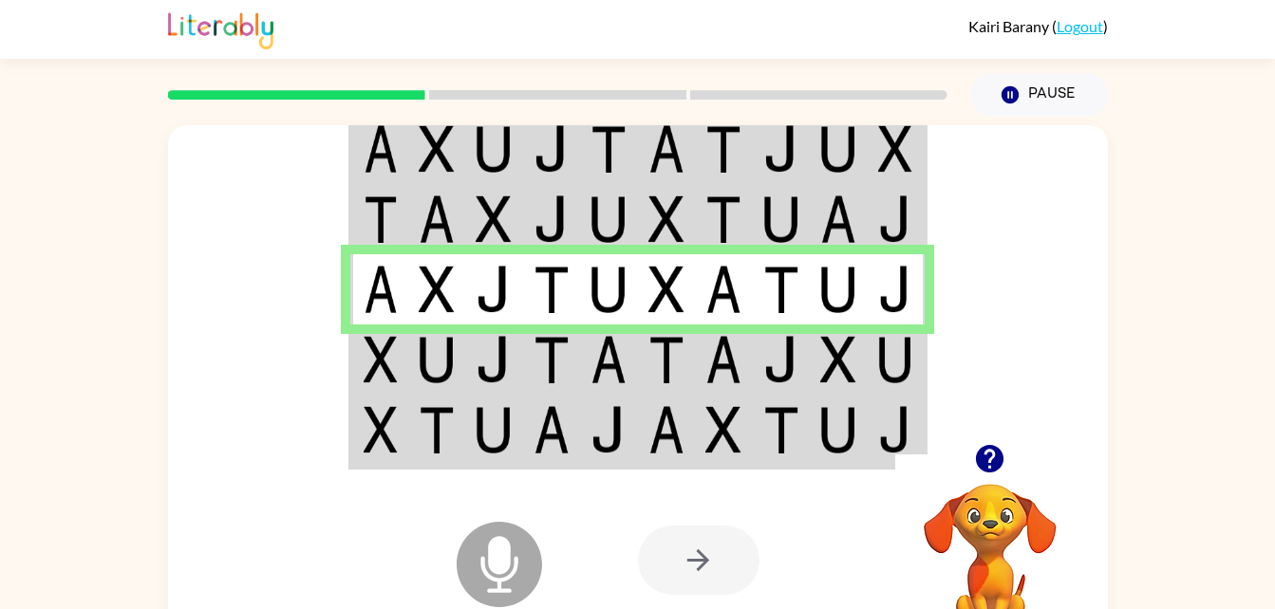
click at [605, 365] on img at bounding box center [608, 359] width 36 height 47
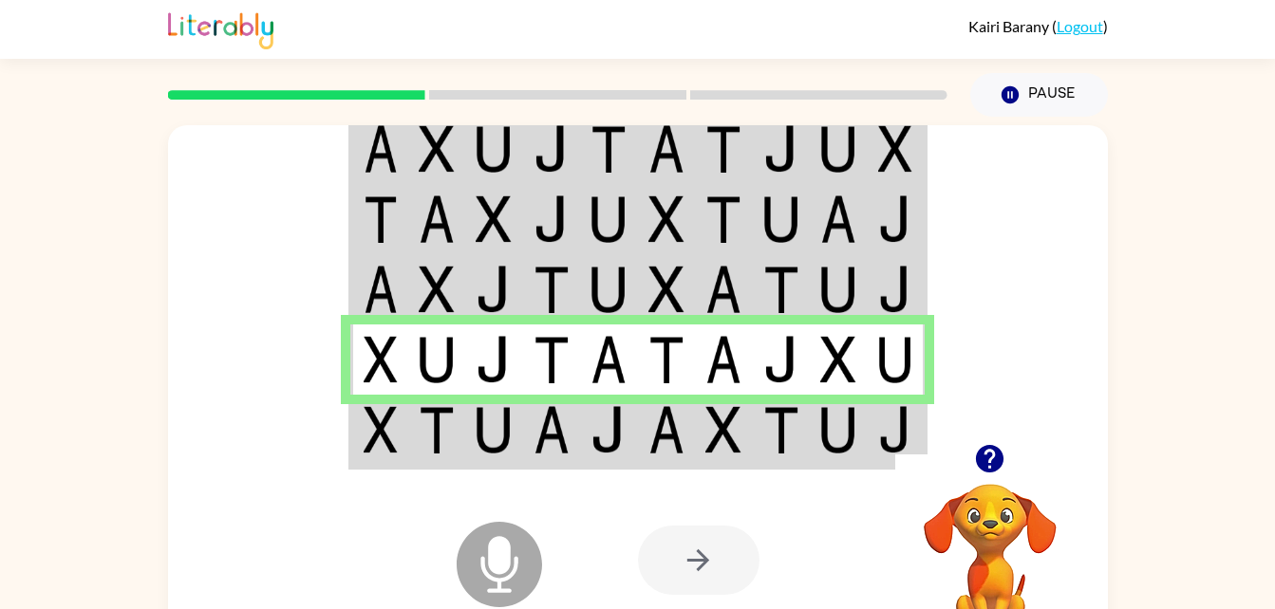
click at [559, 438] on img at bounding box center [552, 429] width 36 height 47
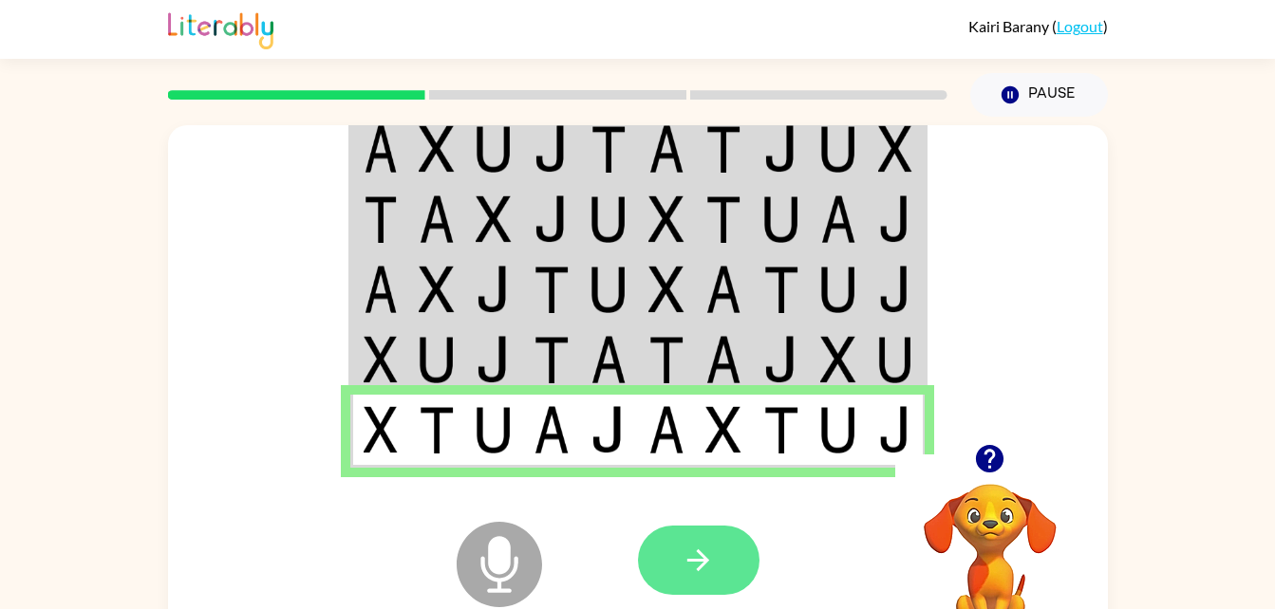
click at [729, 550] on button "button" at bounding box center [699, 560] width 122 height 69
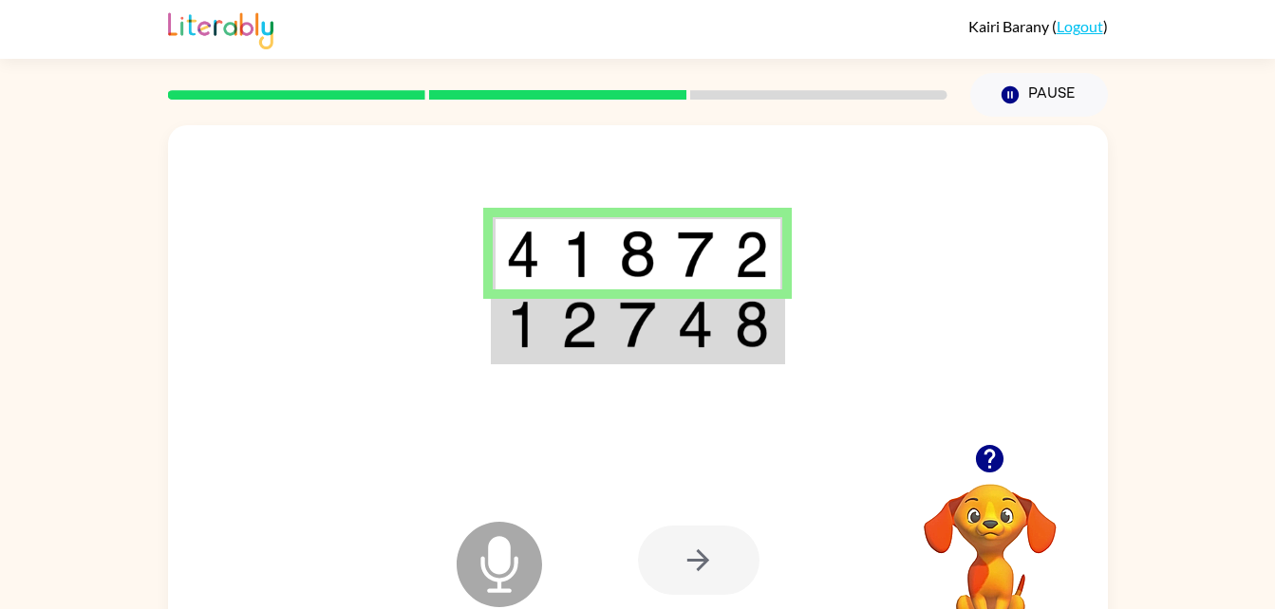
click at [563, 338] on img at bounding box center [579, 324] width 36 height 47
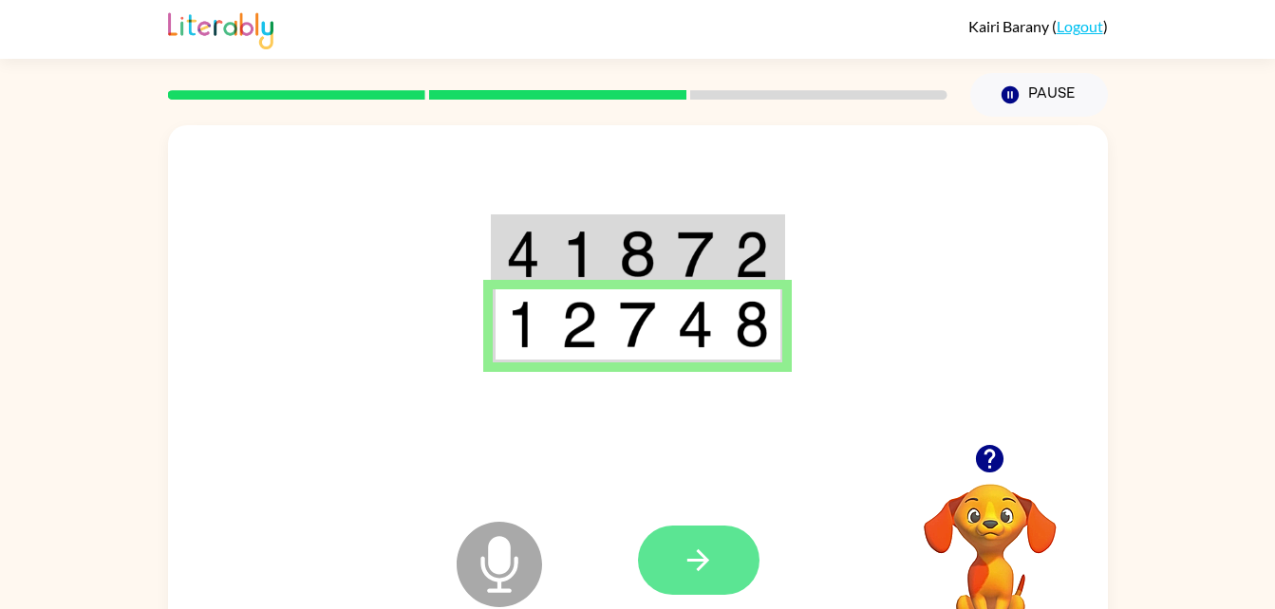
click at [695, 557] on icon "button" at bounding box center [698, 560] width 33 height 33
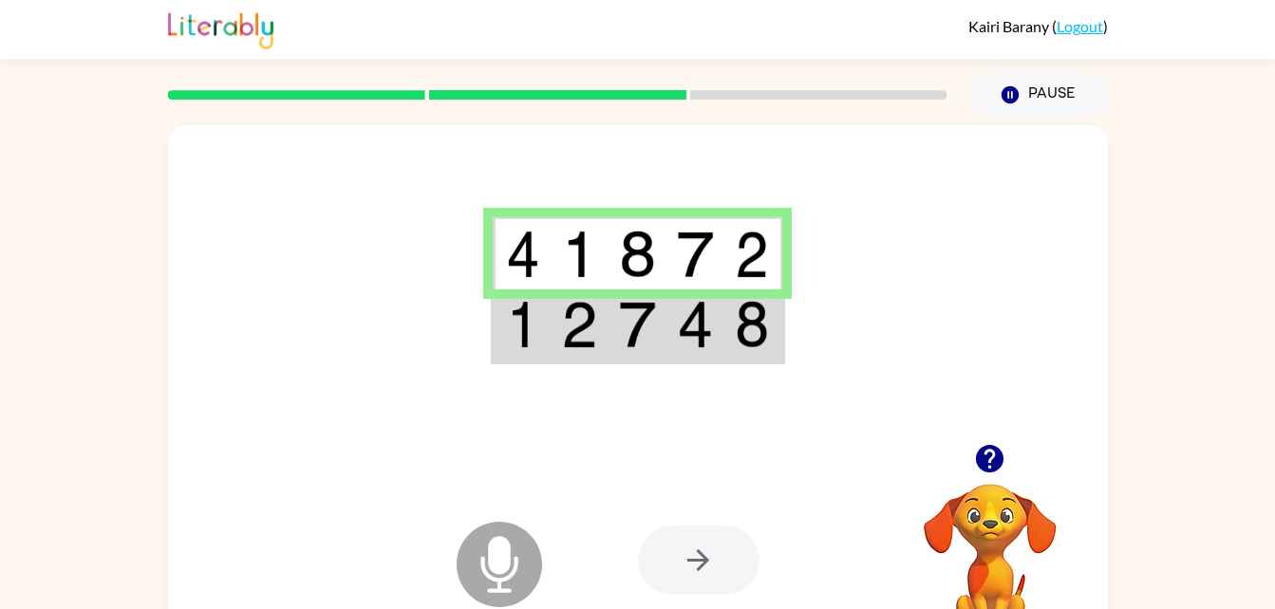
click at [567, 340] on img at bounding box center [579, 324] width 36 height 47
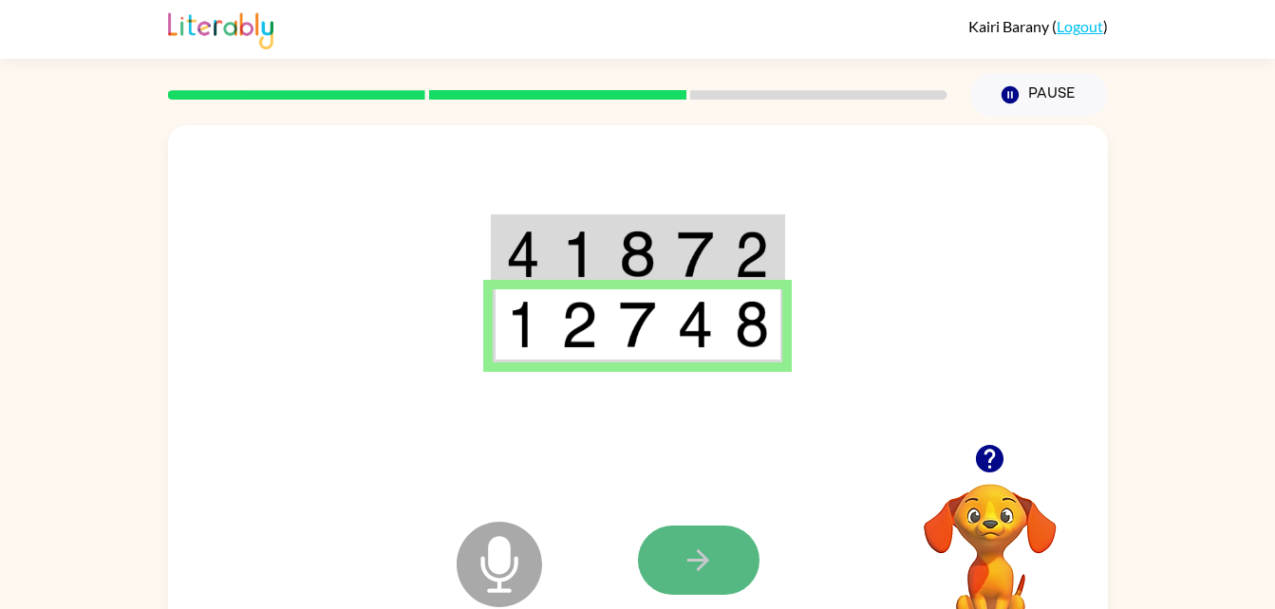
click at [710, 541] on button "button" at bounding box center [699, 560] width 122 height 69
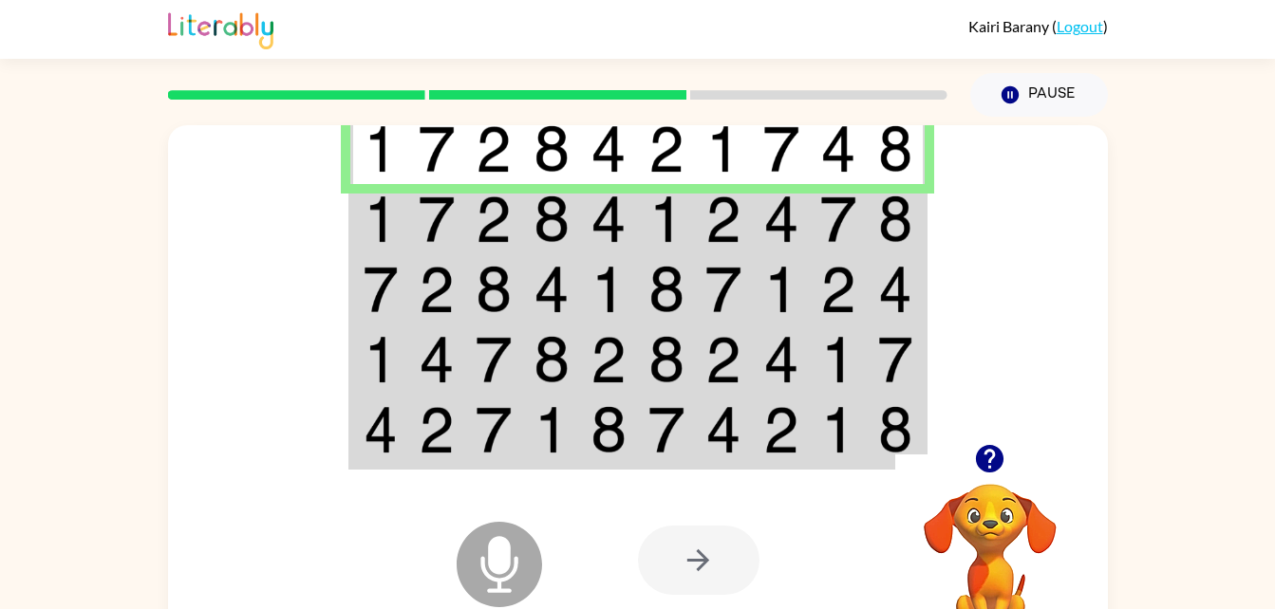
click at [477, 239] on img at bounding box center [494, 219] width 36 height 47
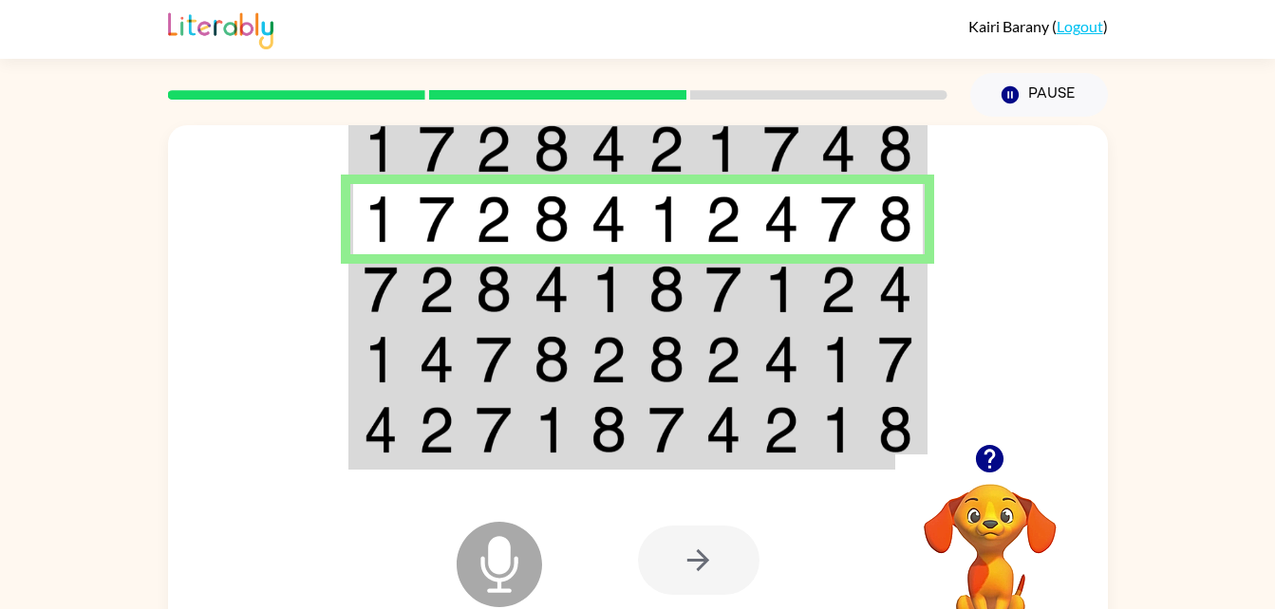
click at [458, 304] on td at bounding box center [437, 289] width 58 height 70
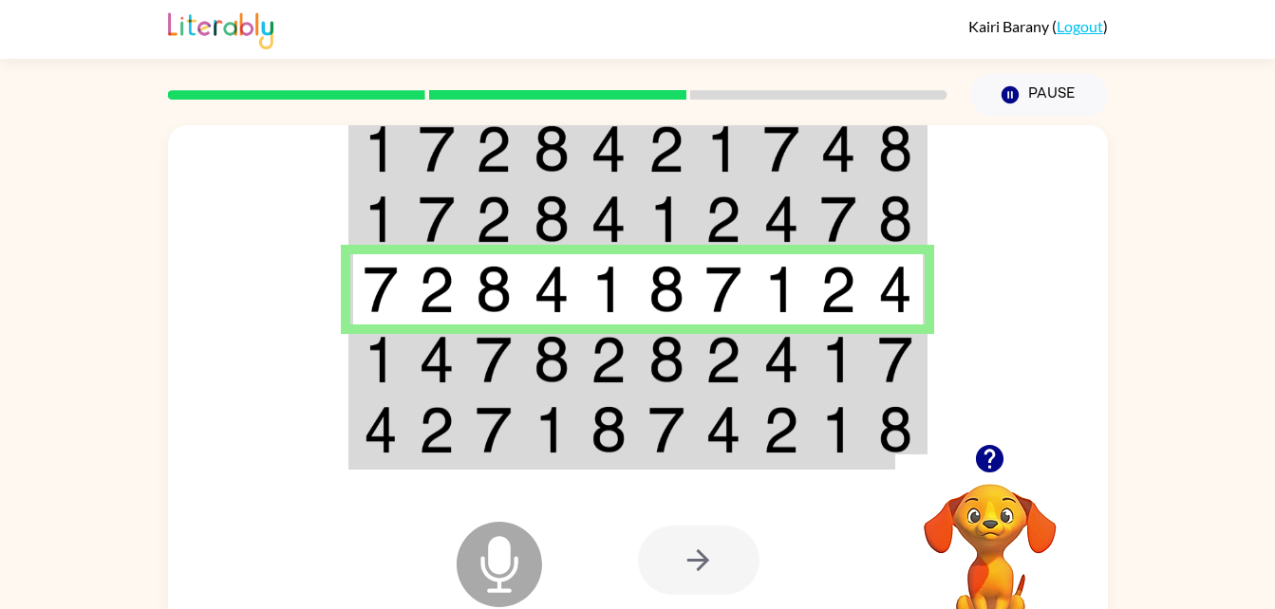
click at [488, 355] on img at bounding box center [494, 359] width 36 height 47
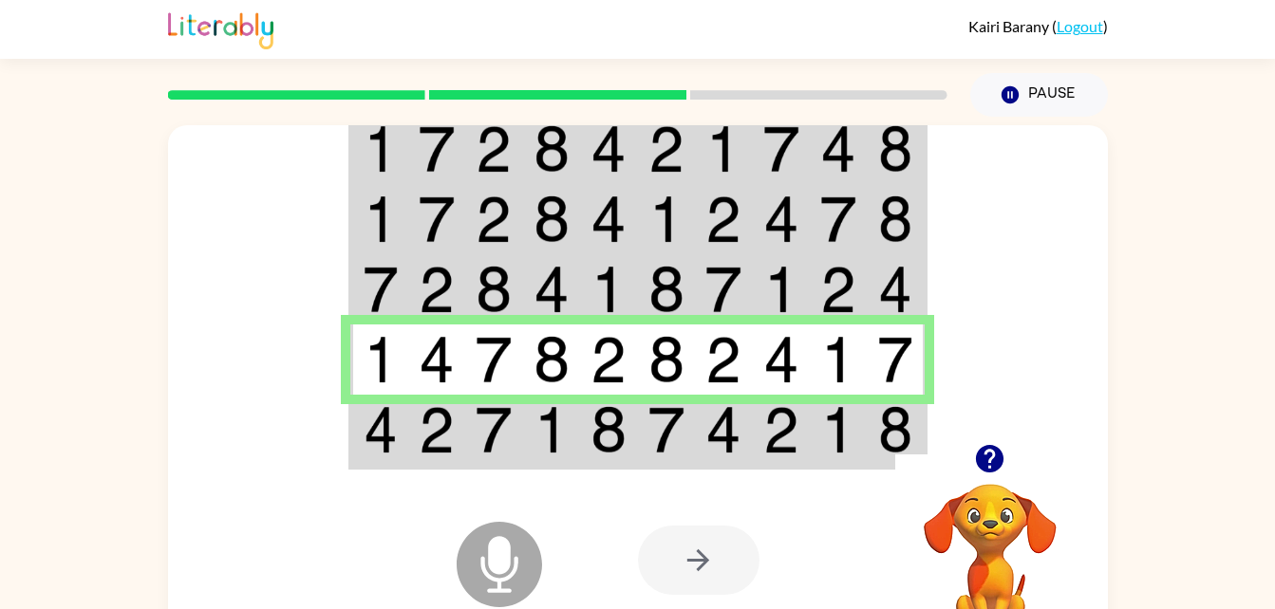
click at [621, 465] on div "Microphone The Microphone is here when it is your turn to talk Your browser mus…" at bounding box center [638, 561] width 940 height 214
click at [616, 455] on div "Microphone The Microphone is here when it is your turn to talk Your browser mus…" at bounding box center [638, 561] width 940 height 214
click at [591, 418] on img at bounding box center [608, 429] width 36 height 47
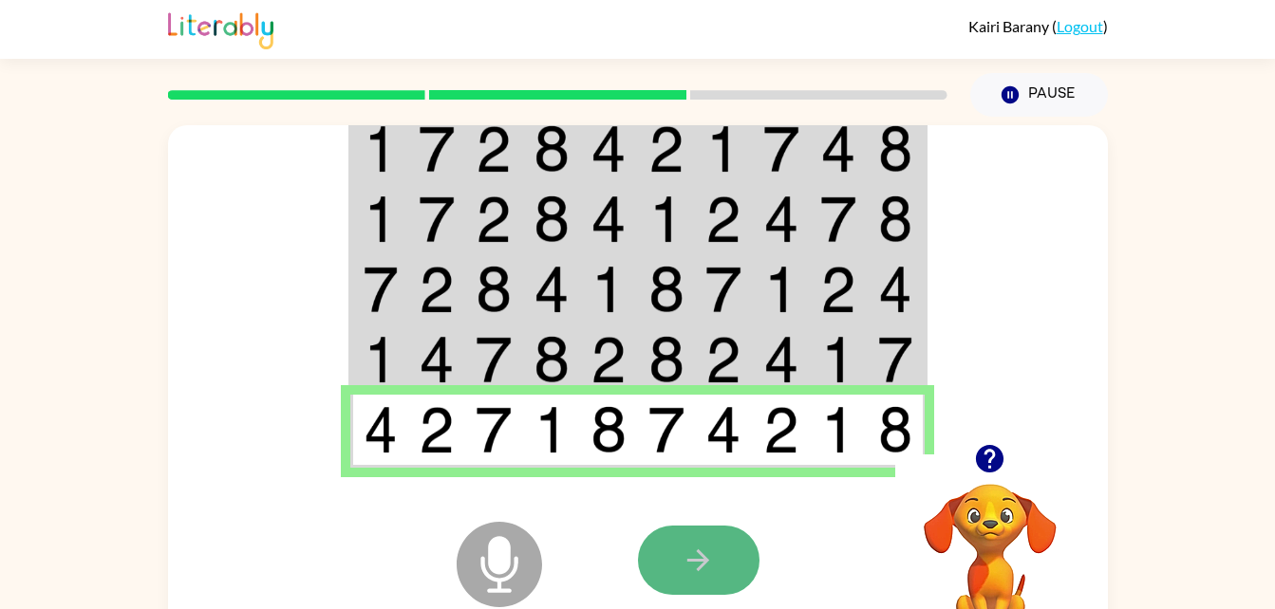
click at [680, 534] on button "button" at bounding box center [699, 560] width 122 height 69
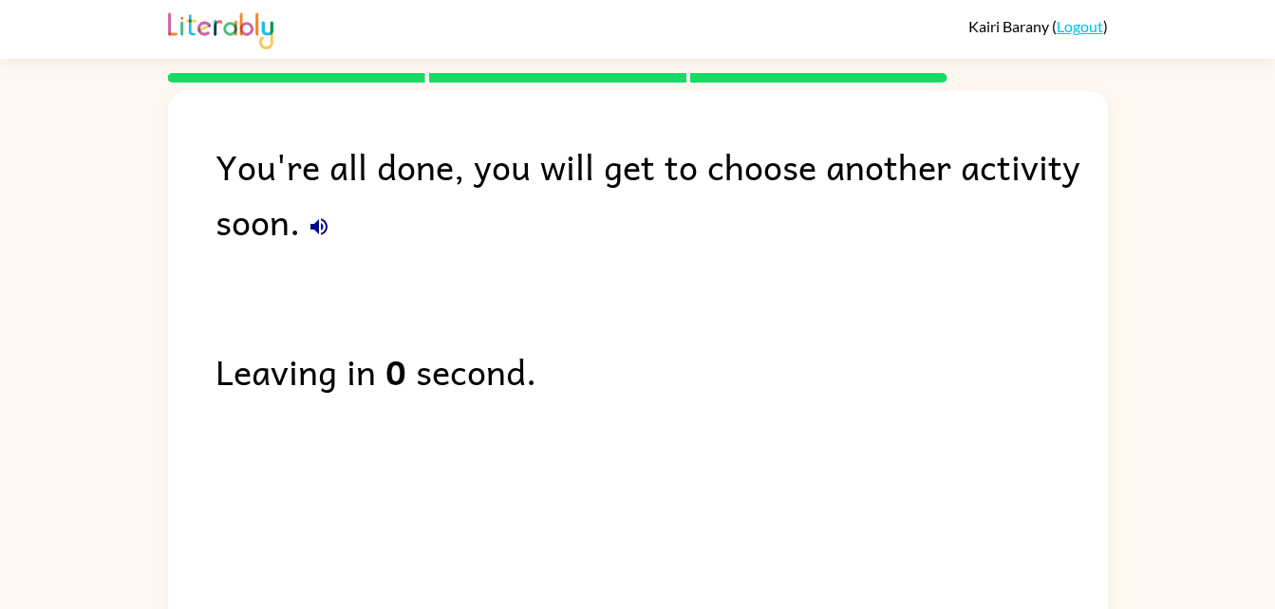
click at [740, 515] on div "You're all done, you will get to choose another activity soon. Leaving in 0 sec…" at bounding box center [638, 357] width 940 height 533
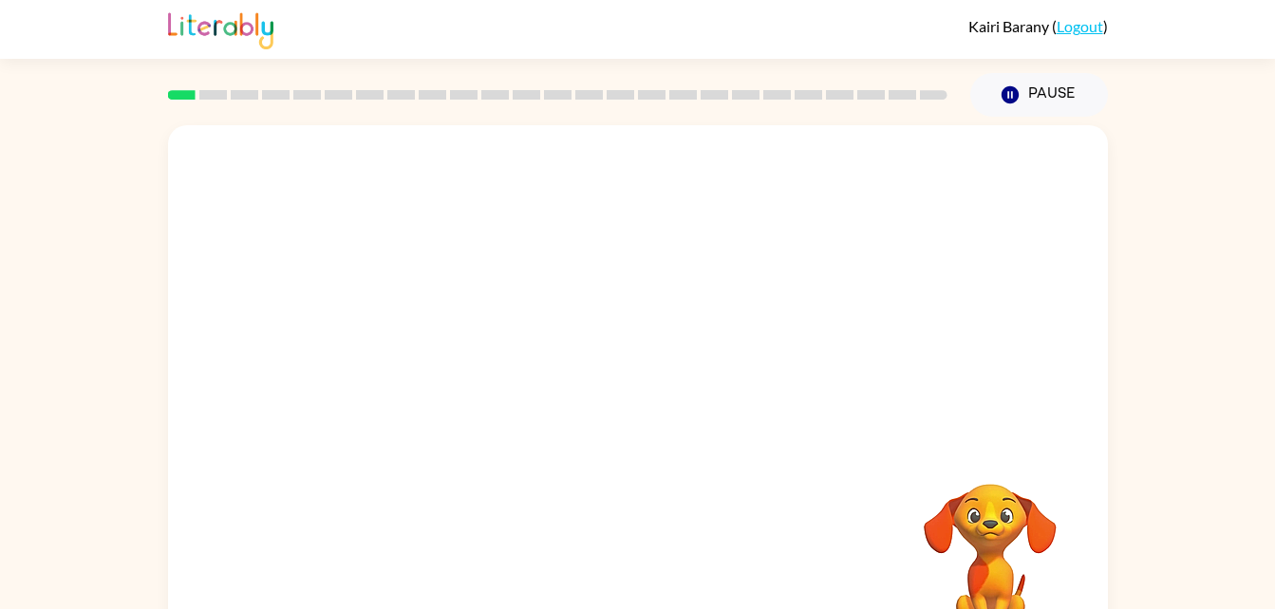
click at [917, 240] on div at bounding box center [638, 284] width 940 height 319
click at [654, 401] on button "button" at bounding box center [638, 405] width 122 height 69
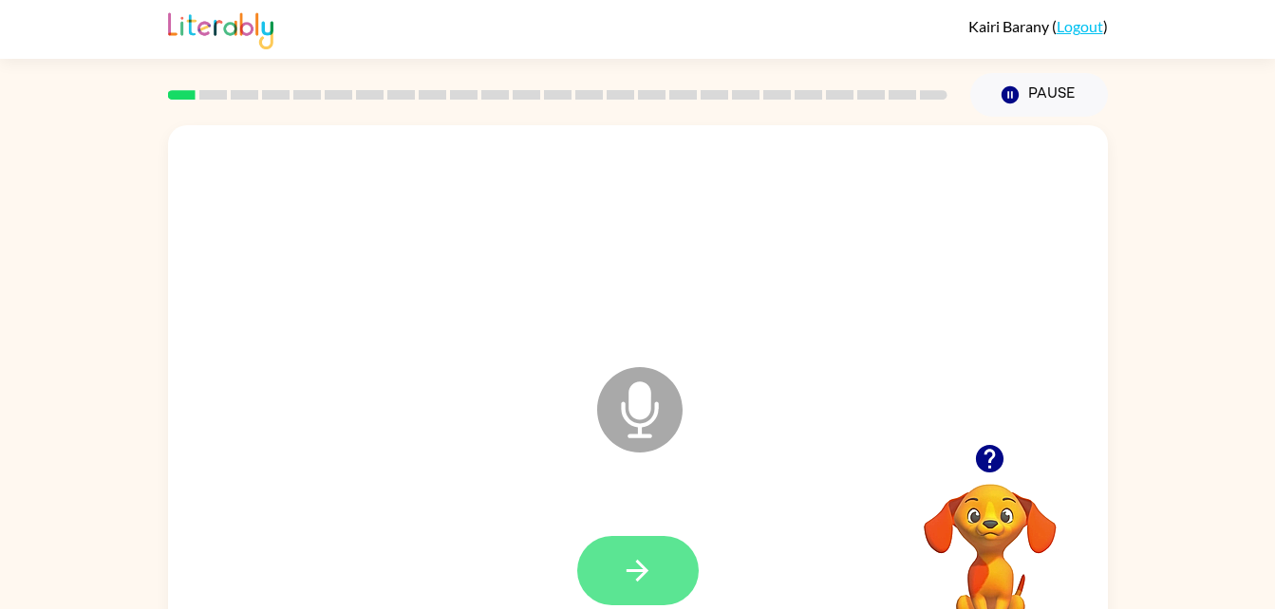
click at [619, 582] on button "button" at bounding box center [638, 570] width 122 height 69
click at [663, 553] on button "button" at bounding box center [638, 570] width 122 height 69
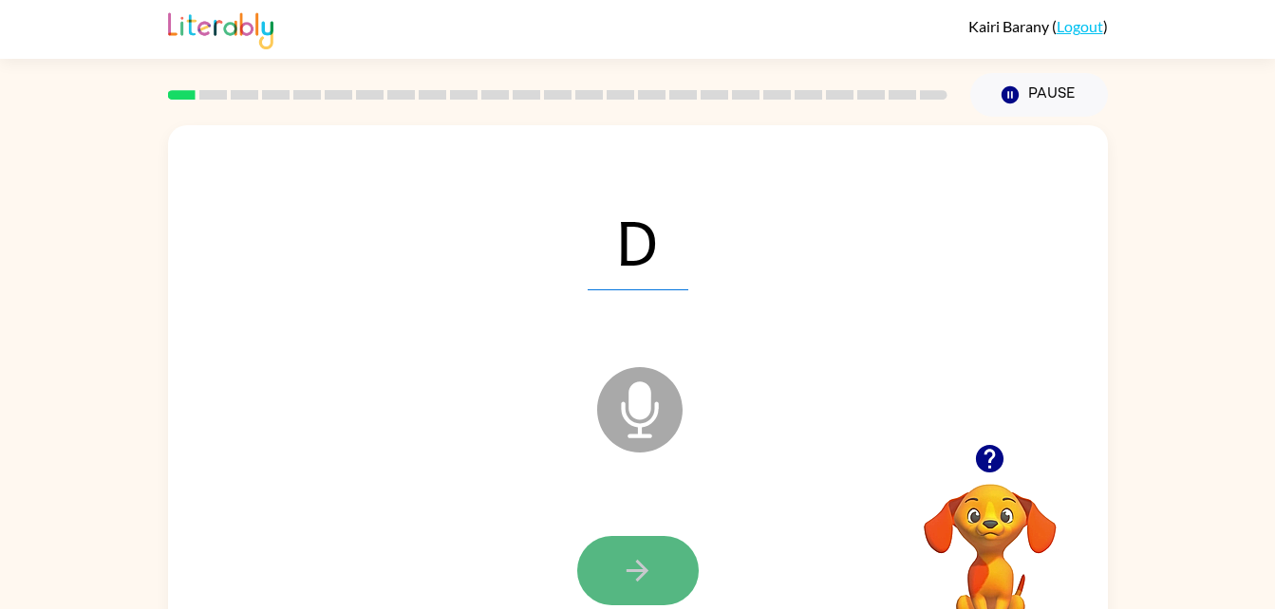
click at [659, 562] on button "button" at bounding box center [638, 570] width 122 height 69
click at [625, 543] on button "button" at bounding box center [638, 570] width 122 height 69
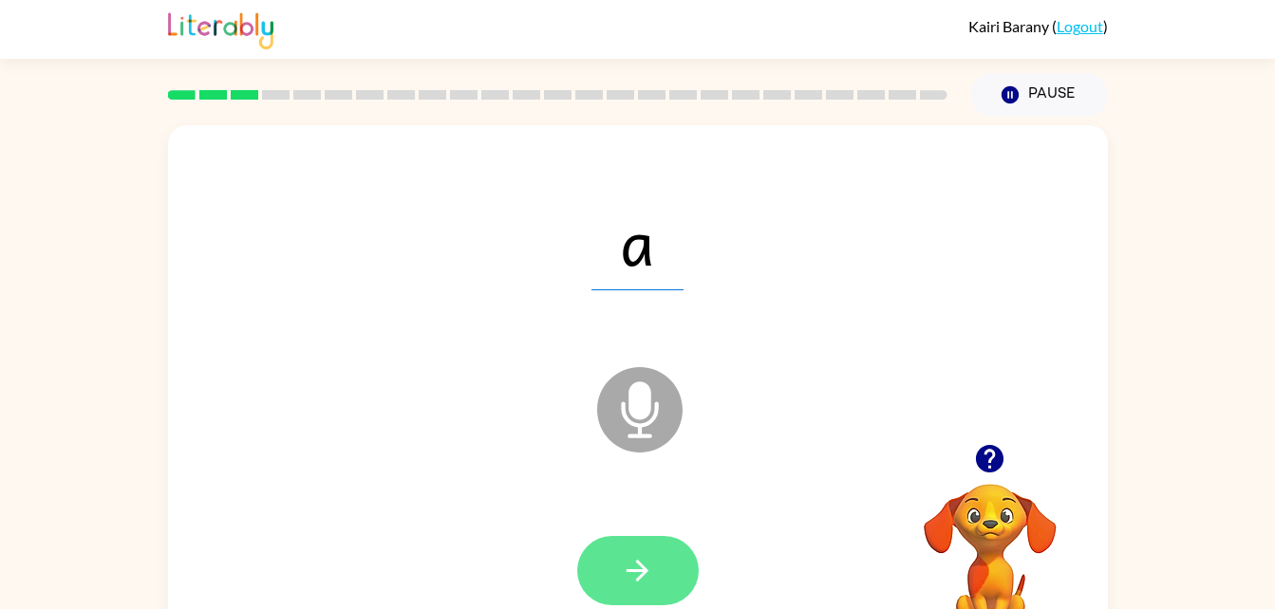
click at [653, 579] on icon "button" at bounding box center [637, 570] width 33 height 33
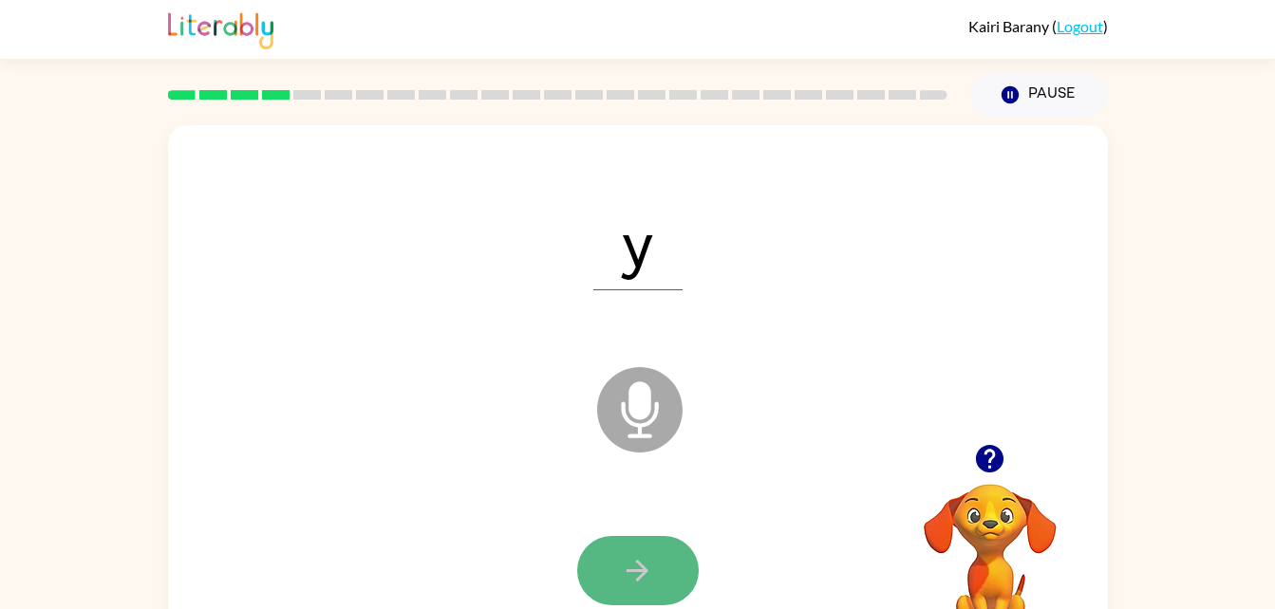
click at [636, 561] on icon "button" at bounding box center [637, 570] width 33 height 33
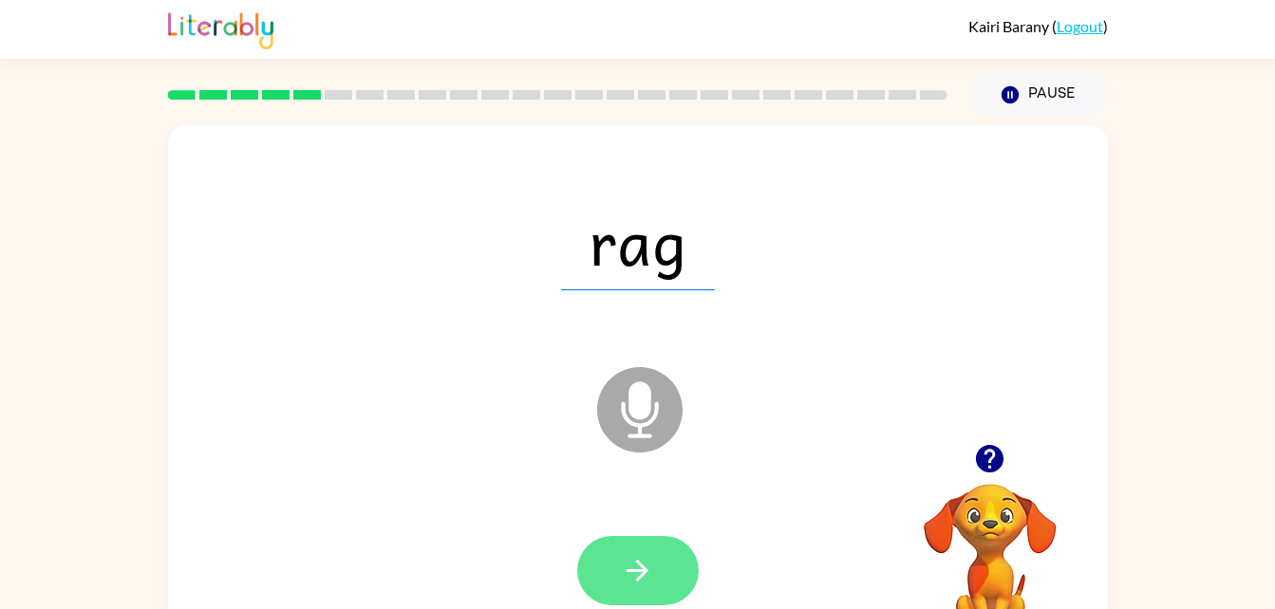
click at [636, 562] on icon "button" at bounding box center [638, 571] width 22 height 22
click at [606, 548] on button "button" at bounding box center [638, 570] width 122 height 69
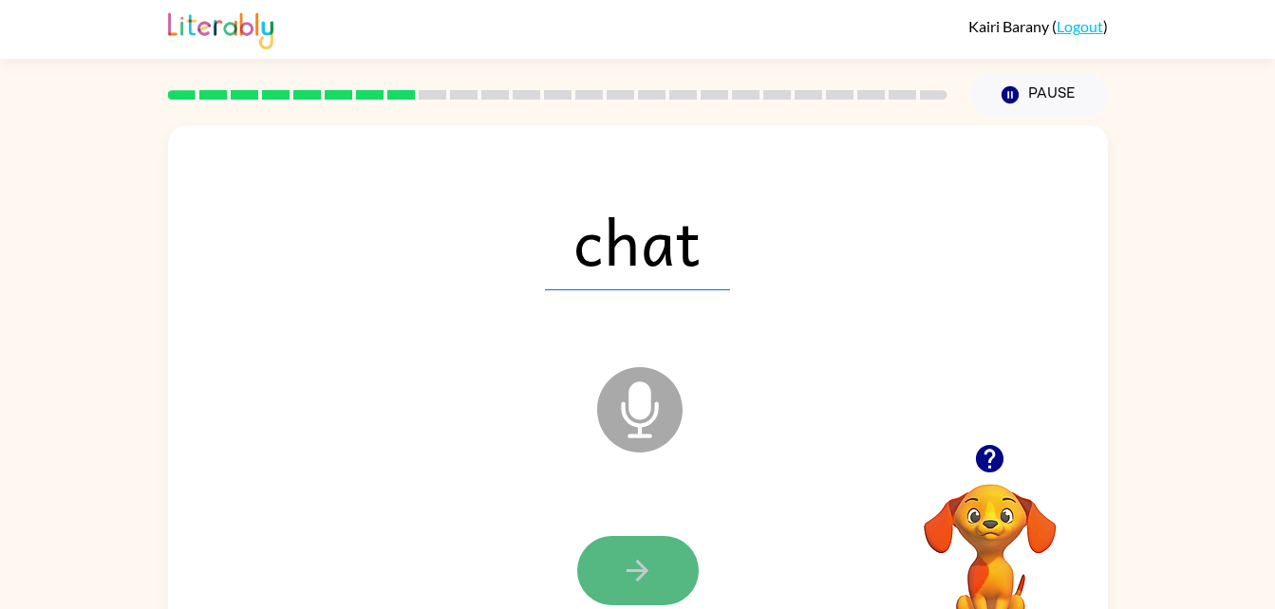
click at [616, 564] on button "button" at bounding box center [638, 570] width 122 height 69
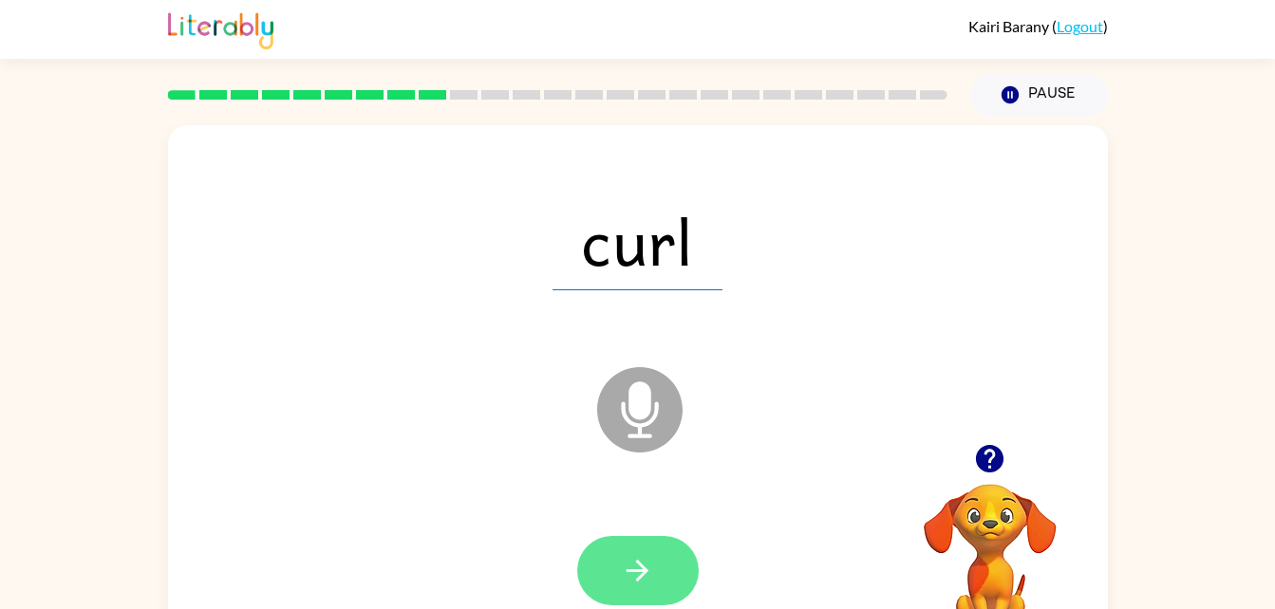
click at [622, 572] on icon "button" at bounding box center [637, 570] width 33 height 33
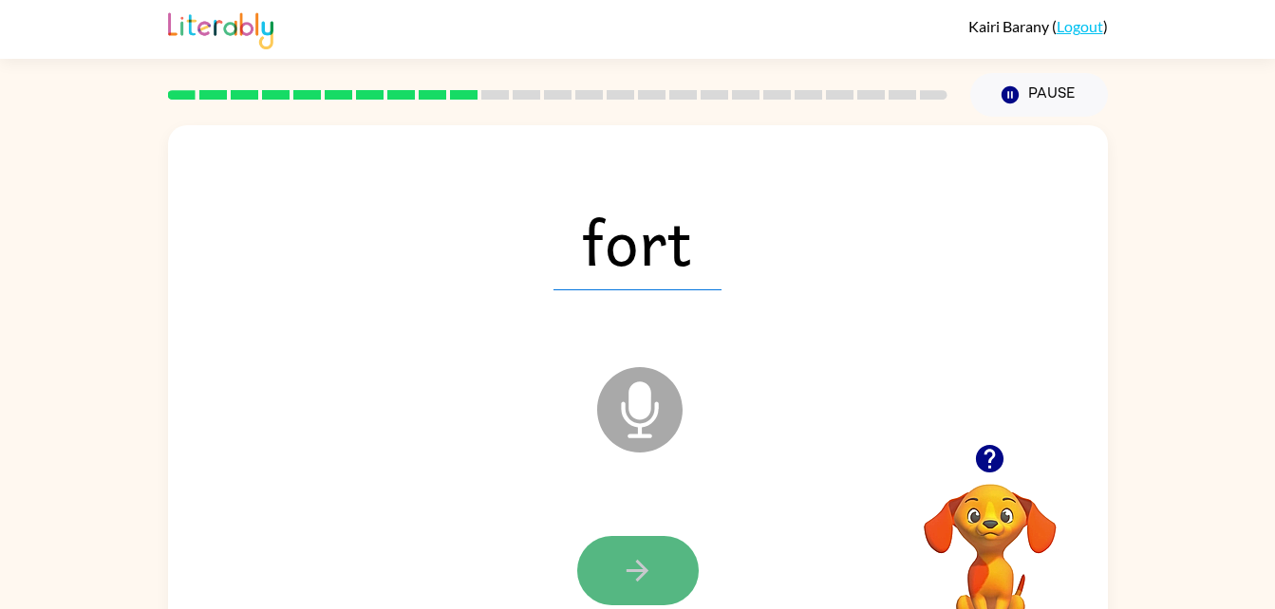
click at [641, 564] on icon "button" at bounding box center [638, 571] width 22 height 22
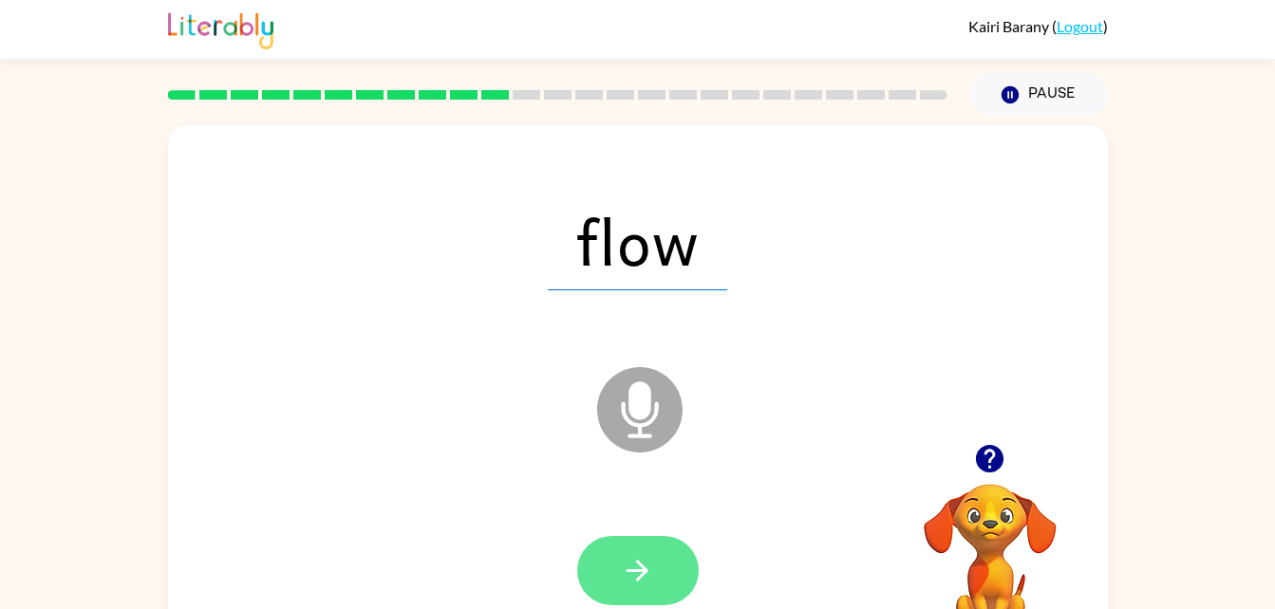
click at [647, 566] on icon "button" at bounding box center [637, 570] width 33 height 33
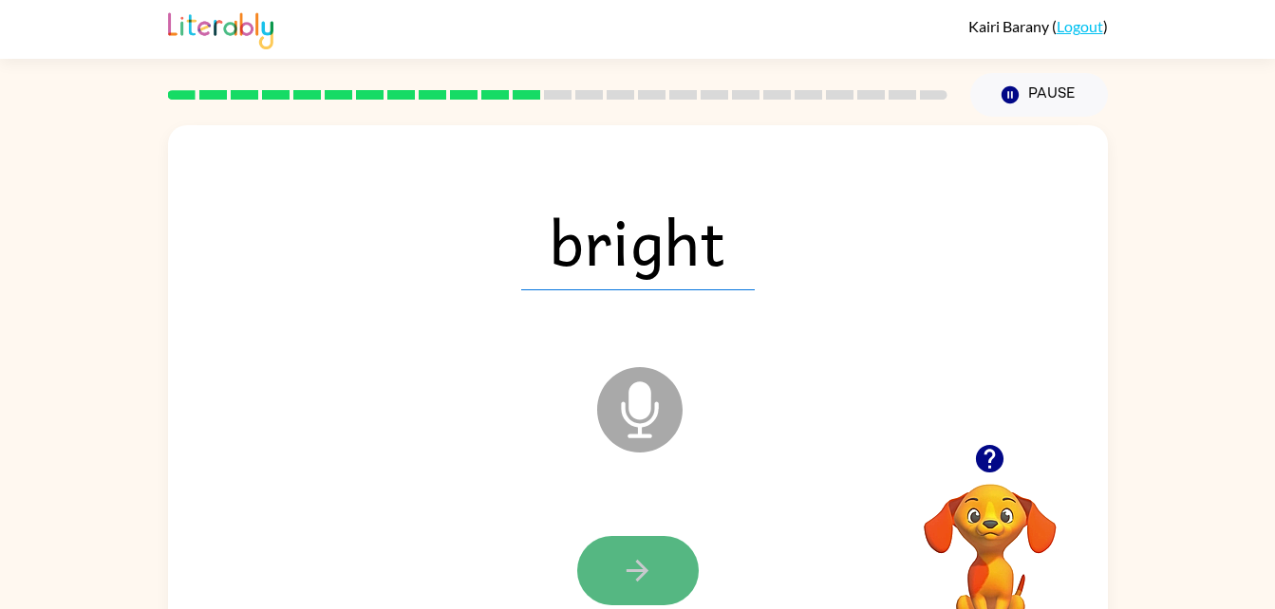
click at [630, 560] on icon "button" at bounding box center [637, 570] width 33 height 33
click at [637, 562] on icon "button" at bounding box center [638, 571] width 22 height 22
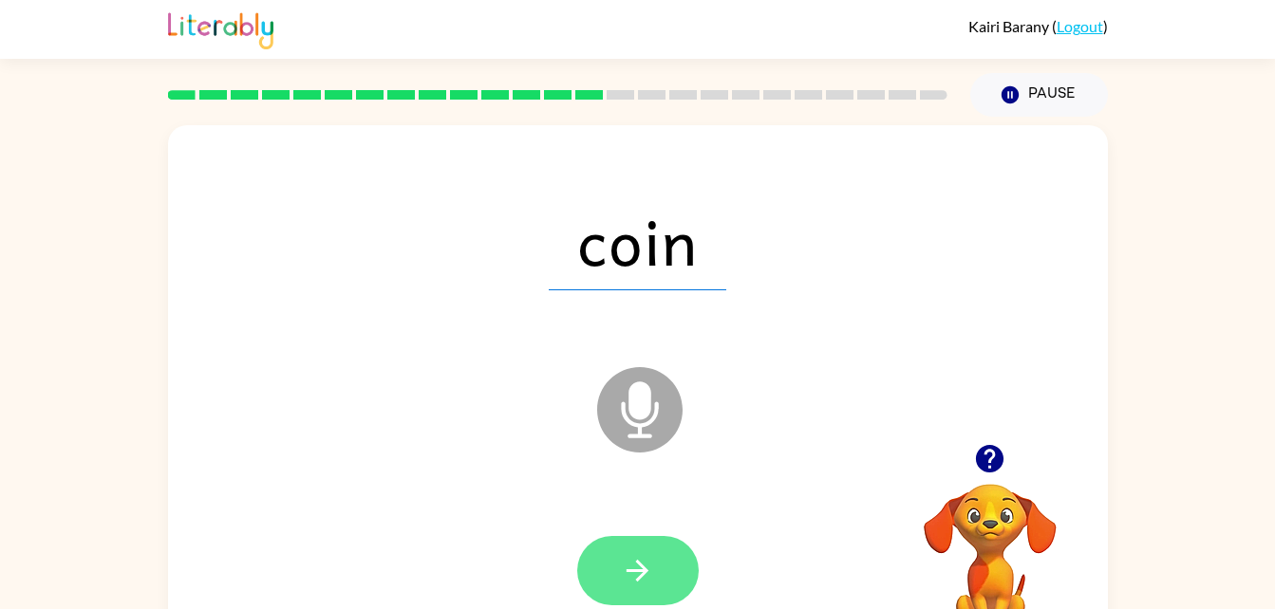
click at [635, 567] on icon "button" at bounding box center [637, 570] width 33 height 33
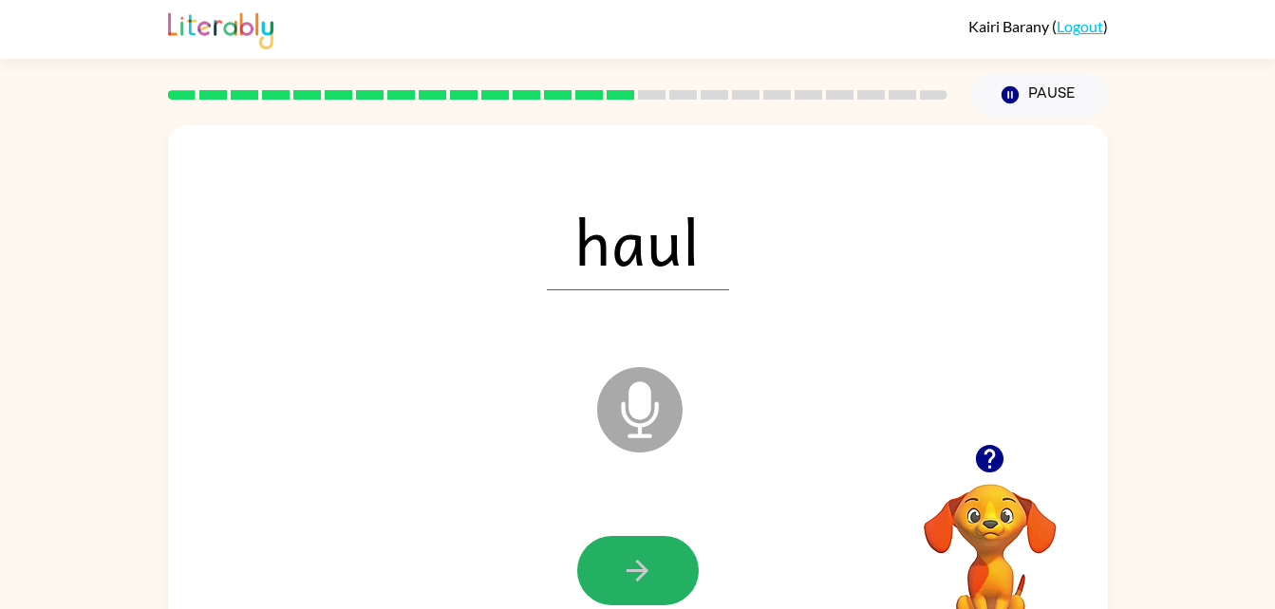
drag, startPoint x: 634, startPoint y: 540, endPoint x: 646, endPoint y: 519, distance: 23.8
click at [632, 540] on button "button" at bounding box center [638, 570] width 122 height 69
click at [645, 557] on icon "button" at bounding box center [637, 570] width 33 height 33
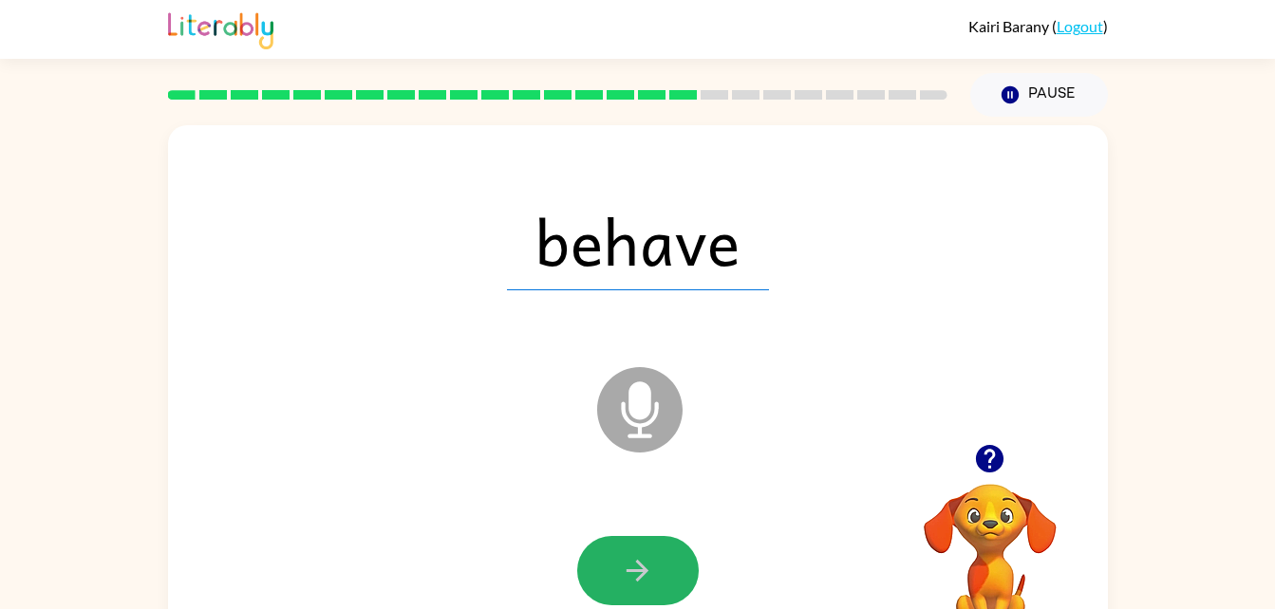
click at [615, 561] on button "button" at bounding box center [638, 570] width 122 height 69
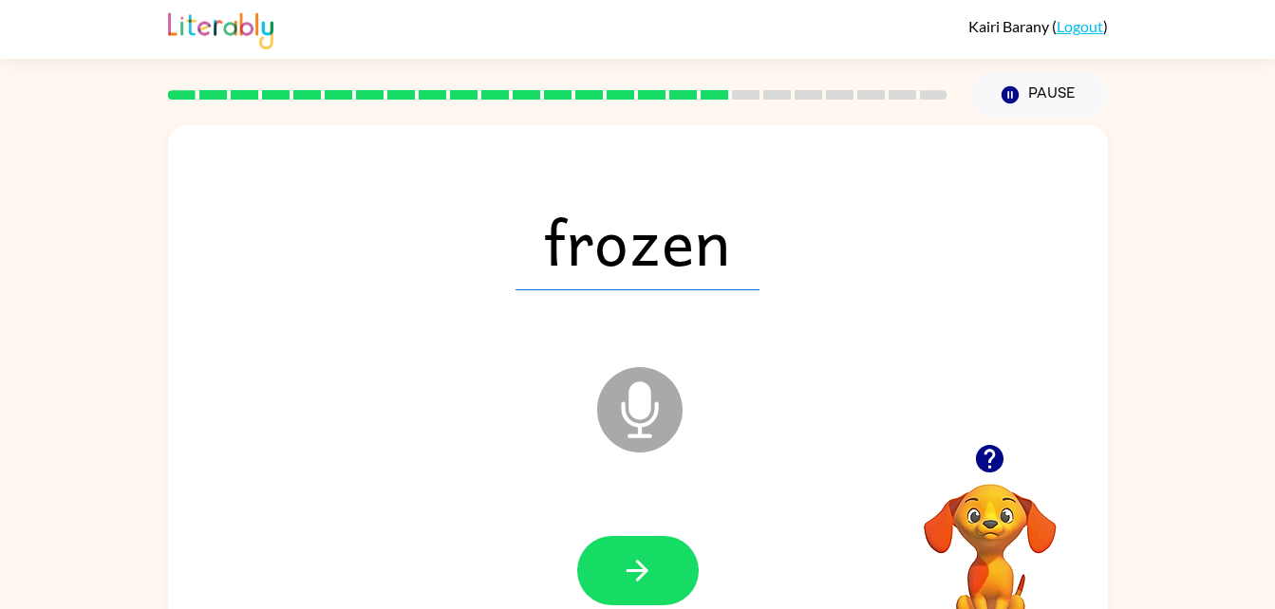
drag, startPoint x: 618, startPoint y: 561, endPoint x: 971, endPoint y: 363, distance: 405.1
click at [971, 363] on div "Microphone The Microphone is here when it is your turn to talk" at bounding box center [592, 362] width 811 height 68
drag, startPoint x: 628, startPoint y: 568, endPoint x: 978, endPoint y: 329, distance: 423.7
click at [978, 329] on div "Microphone The Microphone is here when it is your turn to talk" at bounding box center [592, 362] width 811 height 68
drag, startPoint x: 646, startPoint y: 558, endPoint x: 988, endPoint y: 353, distance: 399.4
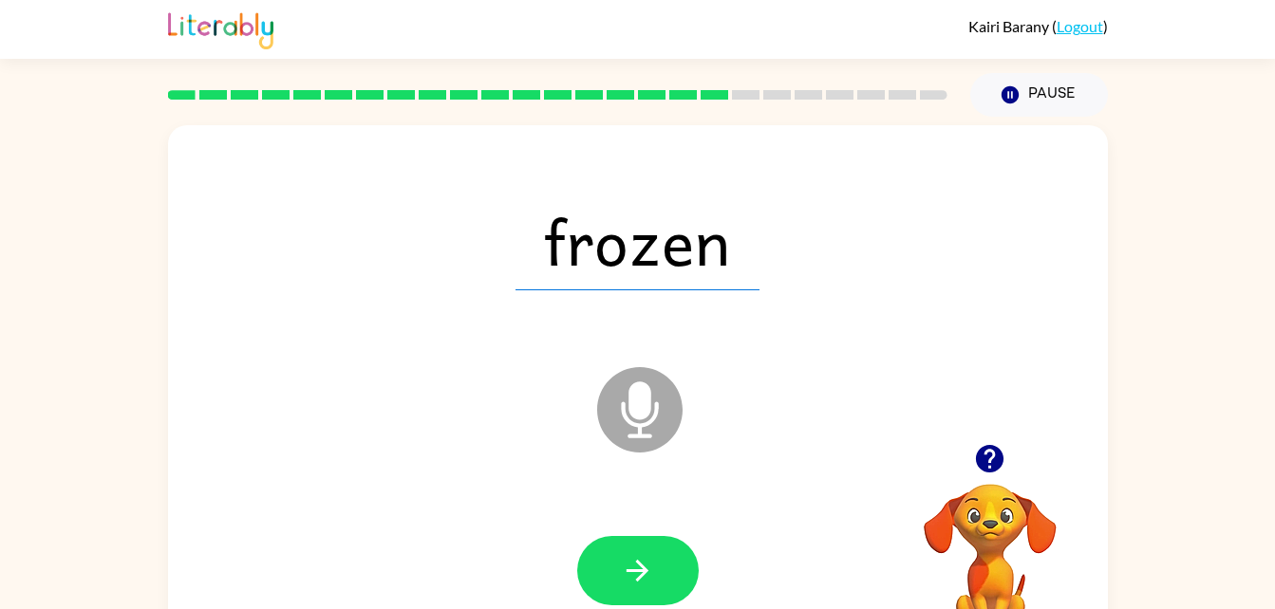
click at [988, 353] on div "Microphone The Microphone is here when it is your turn to talk" at bounding box center [592, 362] width 811 height 68
drag, startPoint x: 603, startPoint y: 568, endPoint x: 926, endPoint y: 321, distance: 406.3
click at [926, 321] on div "frozen Loader Your response is being sent to our graders" at bounding box center [638, 396] width 940 height 542
drag, startPoint x: 624, startPoint y: 561, endPoint x: 970, endPoint y: 396, distance: 383.9
click at [970, 396] on div "Microphone The Microphone is here when it is your turn to talk" at bounding box center [592, 362] width 811 height 68
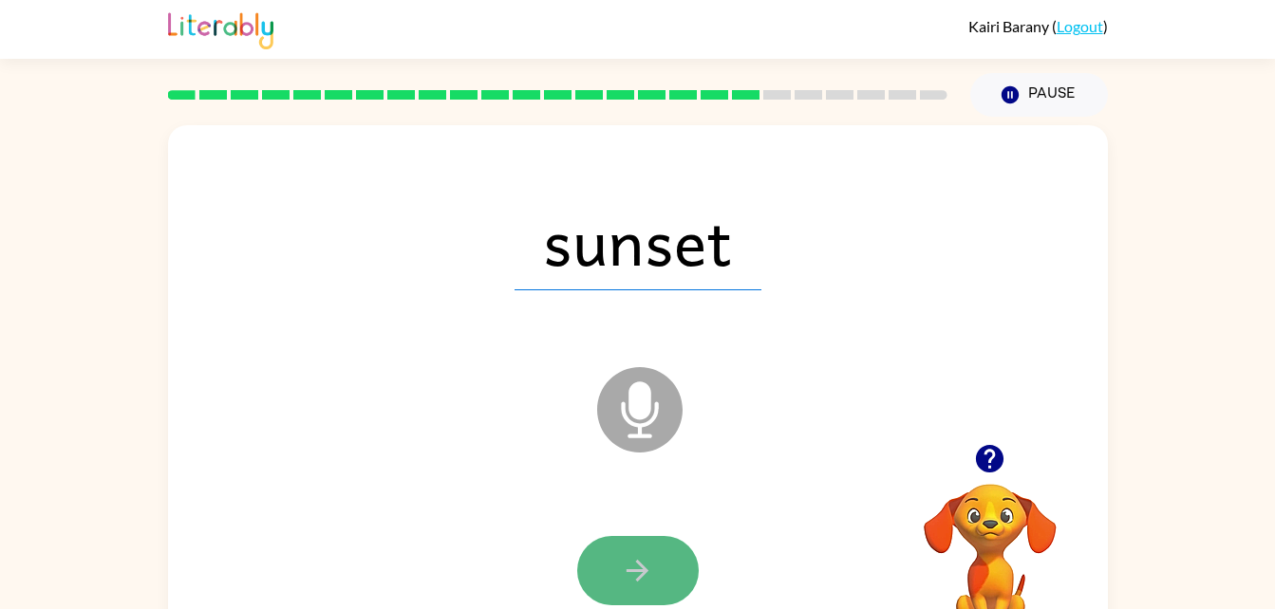
click at [640, 562] on icon "button" at bounding box center [637, 570] width 33 height 33
click at [653, 543] on button "button" at bounding box center [638, 570] width 122 height 69
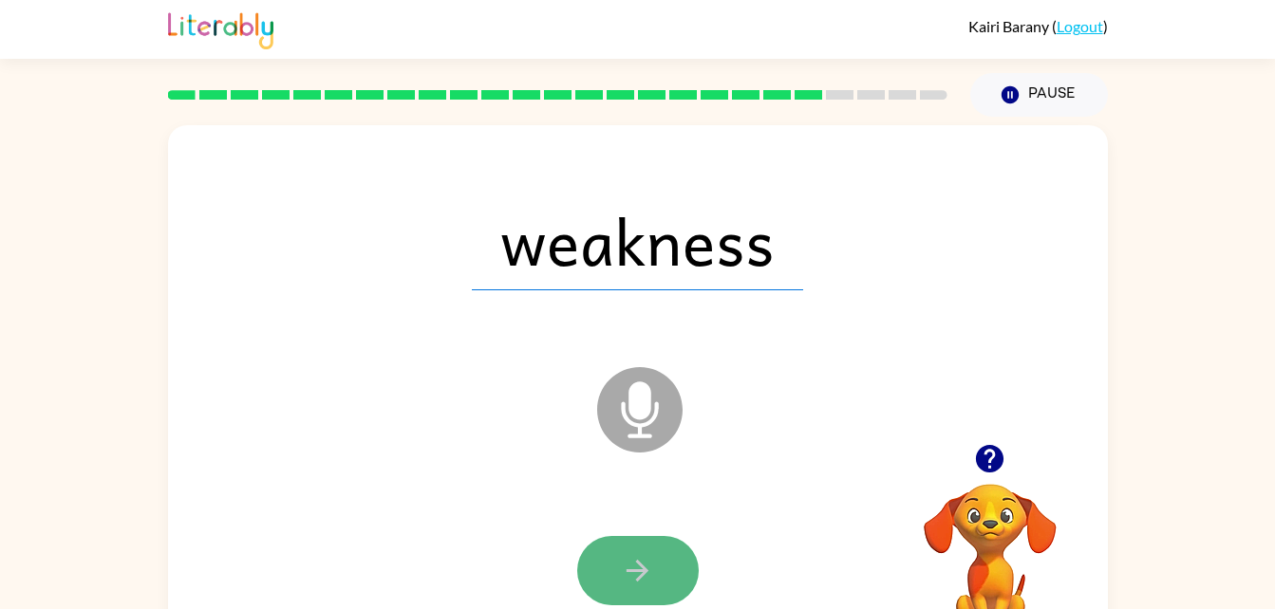
click at [616, 557] on button "button" at bounding box center [638, 570] width 122 height 69
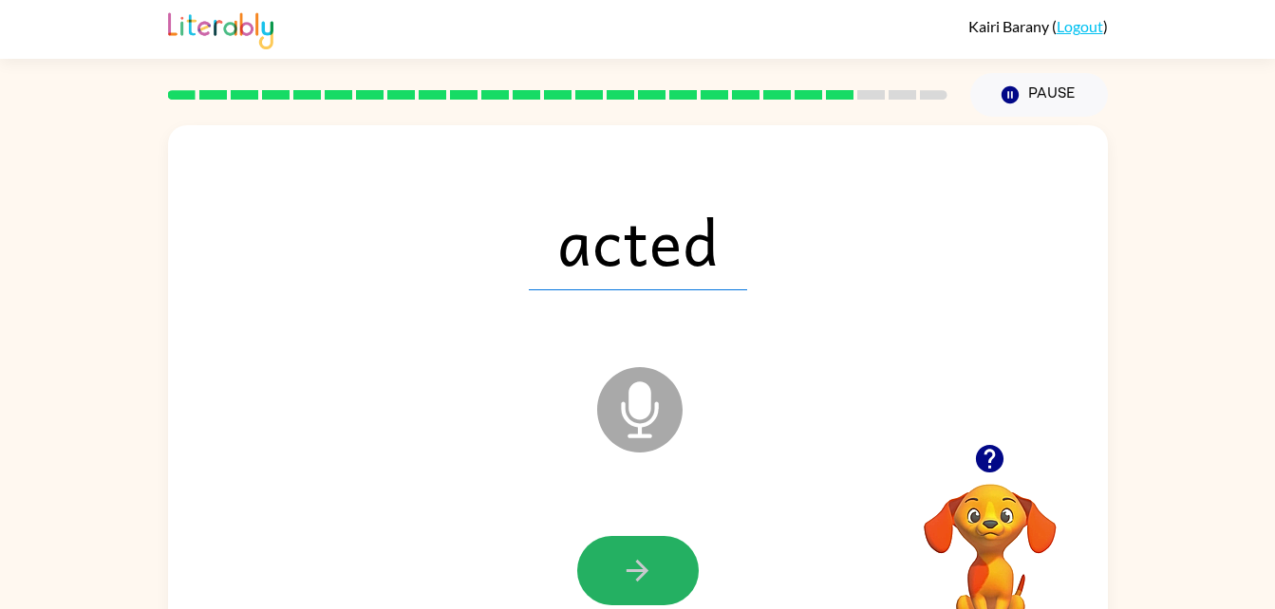
click at [646, 571] on icon "button" at bounding box center [638, 571] width 22 height 22
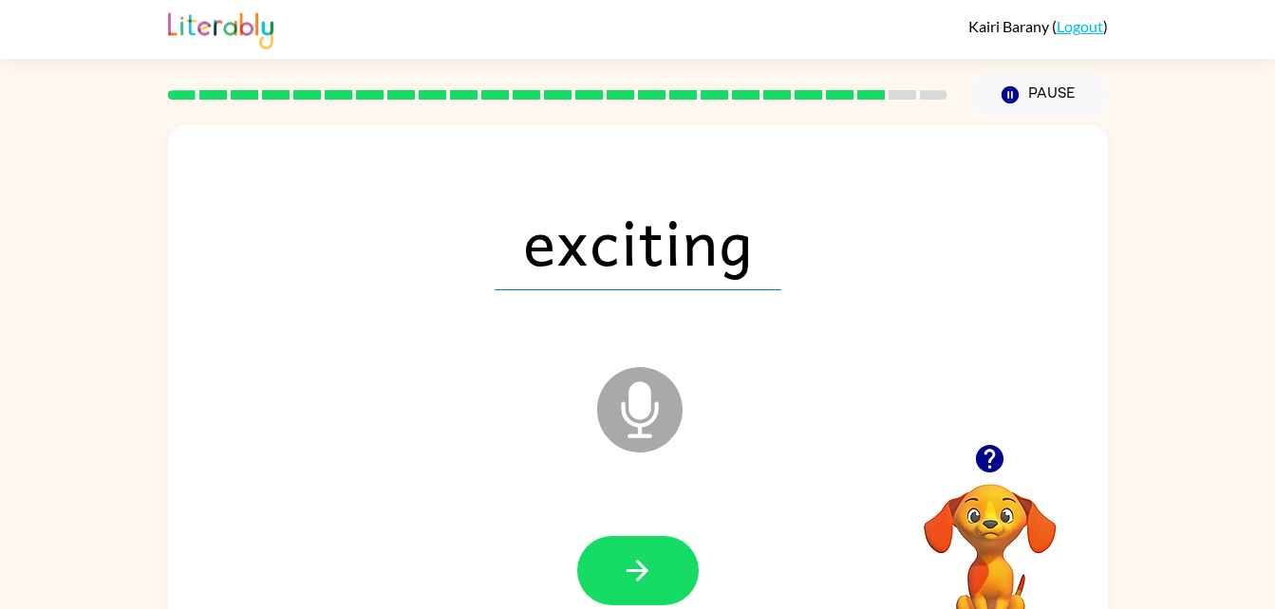
click at [632, 565] on icon "button" at bounding box center [637, 570] width 33 height 33
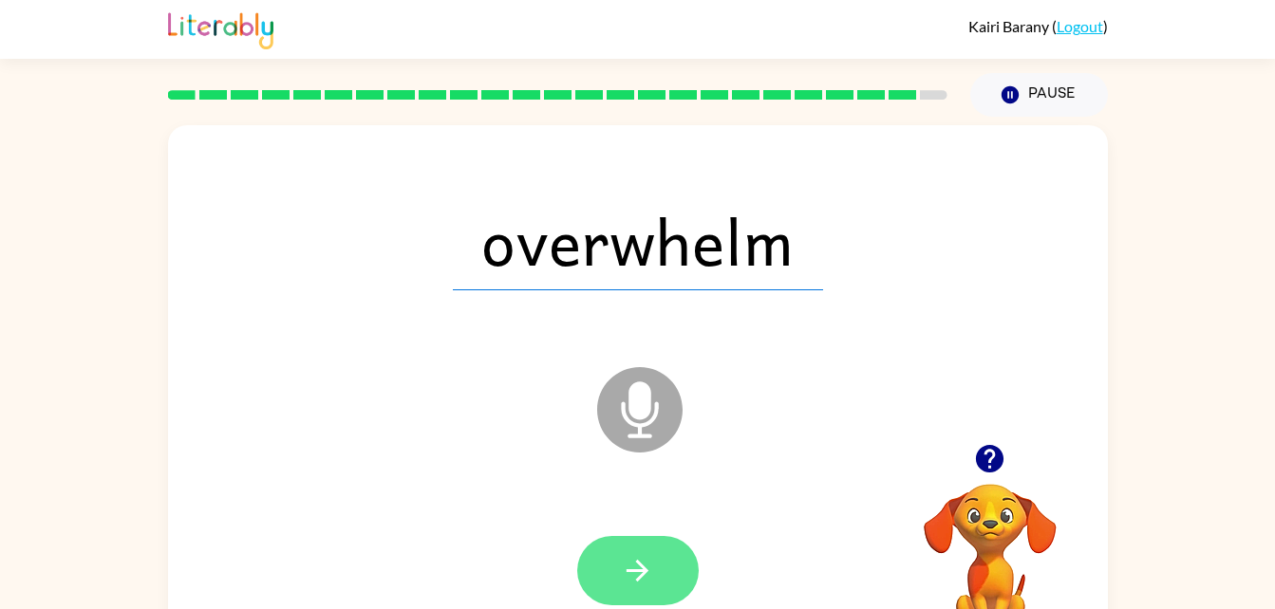
click at [628, 565] on icon "button" at bounding box center [637, 570] width 33 height 33
